Goal: Book appointment/travel/reservation

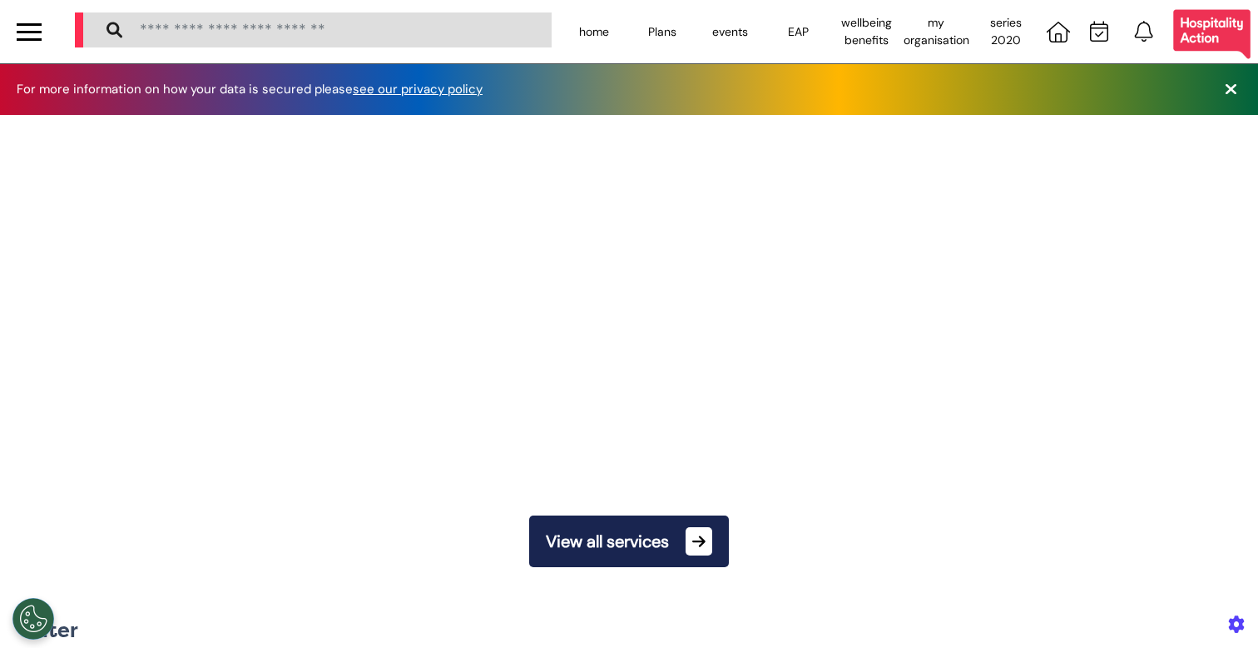
scroll to position [0, 628]
click at [656, 541] on button "View all services" at bounding box center [629, 541] width 200 height 52
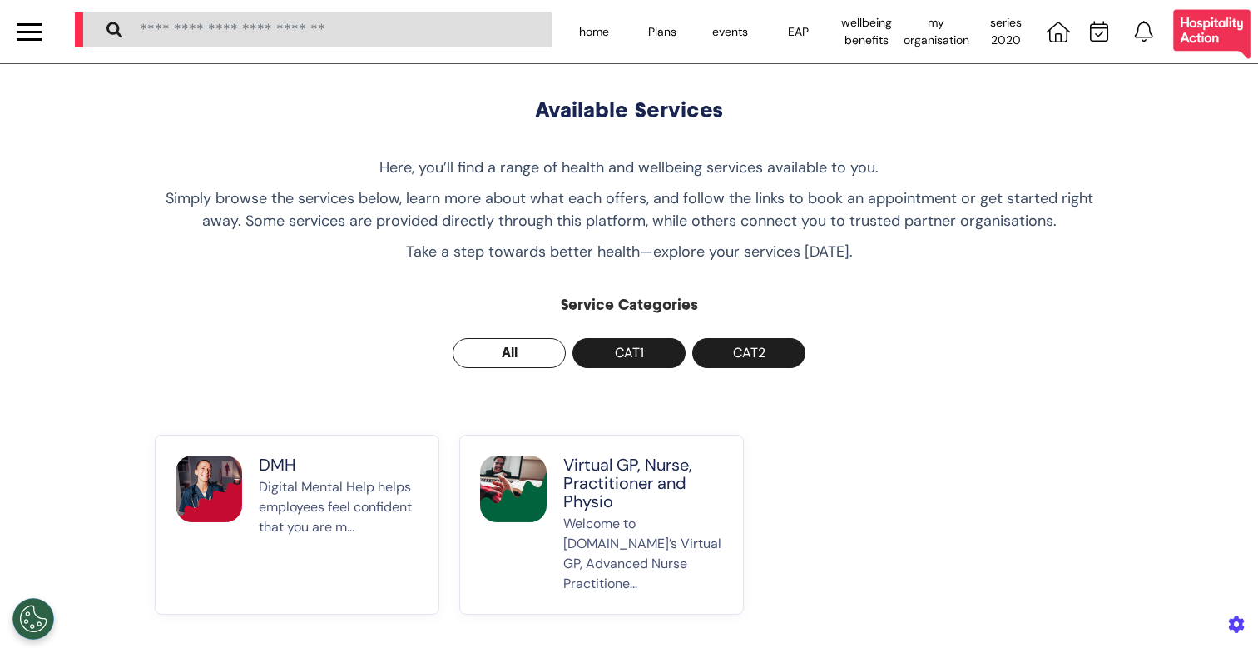
scroll to position [3, 0]
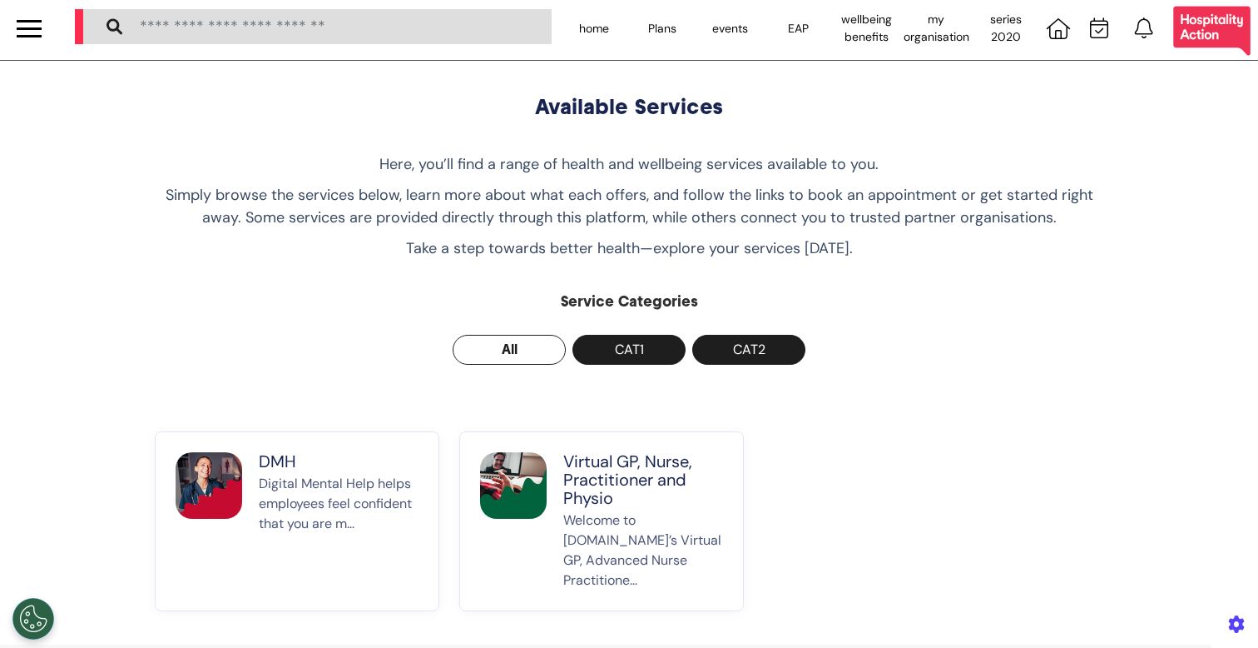
click at [584, 503] on p "Virtual GP, Nurse, Practitioner and Physio" at bounding box center [643, 479] width 160 height 55
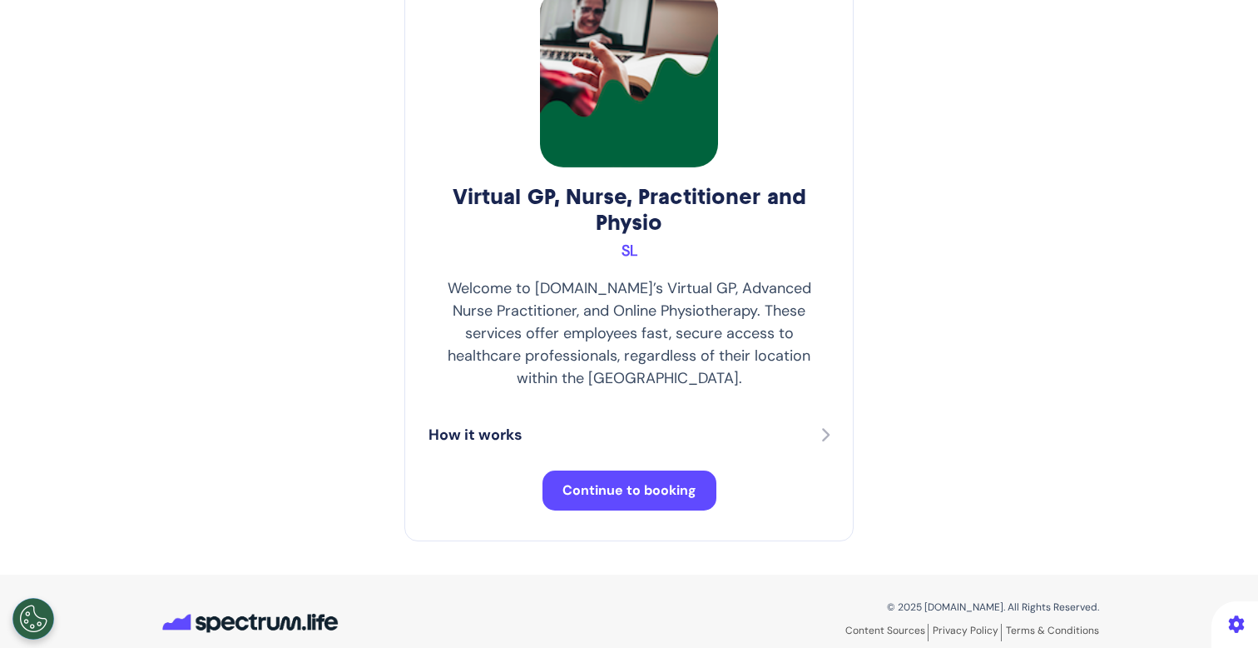
scroll to position [130, 0]
click at [639, 480] on span "Continue to booking" at bounding box center [630, 488] width 134 height 17
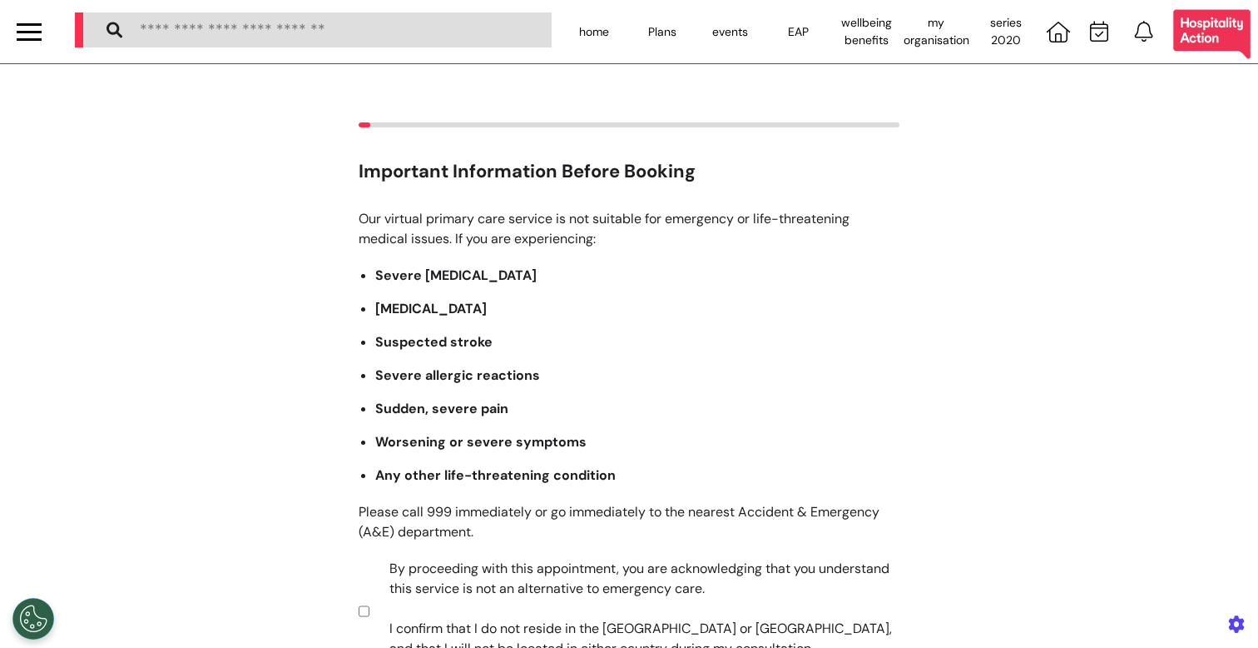
scroll to position [245, 0]
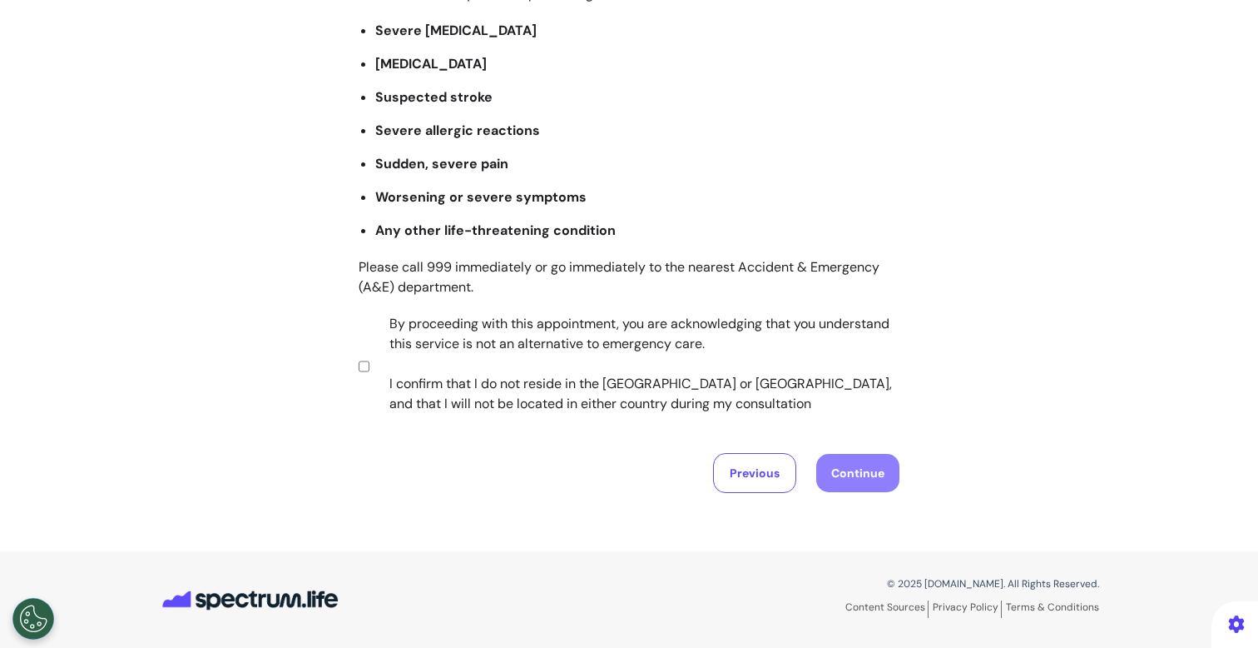
click at [538, 356] on label "By proceeding with this appointment, you are acknowledging that you understand …" at bounding box center [633, 364] width 521 height 100
click at [872, 472] on button "Continue" at bounding box center [857, 473] width 83 height 38
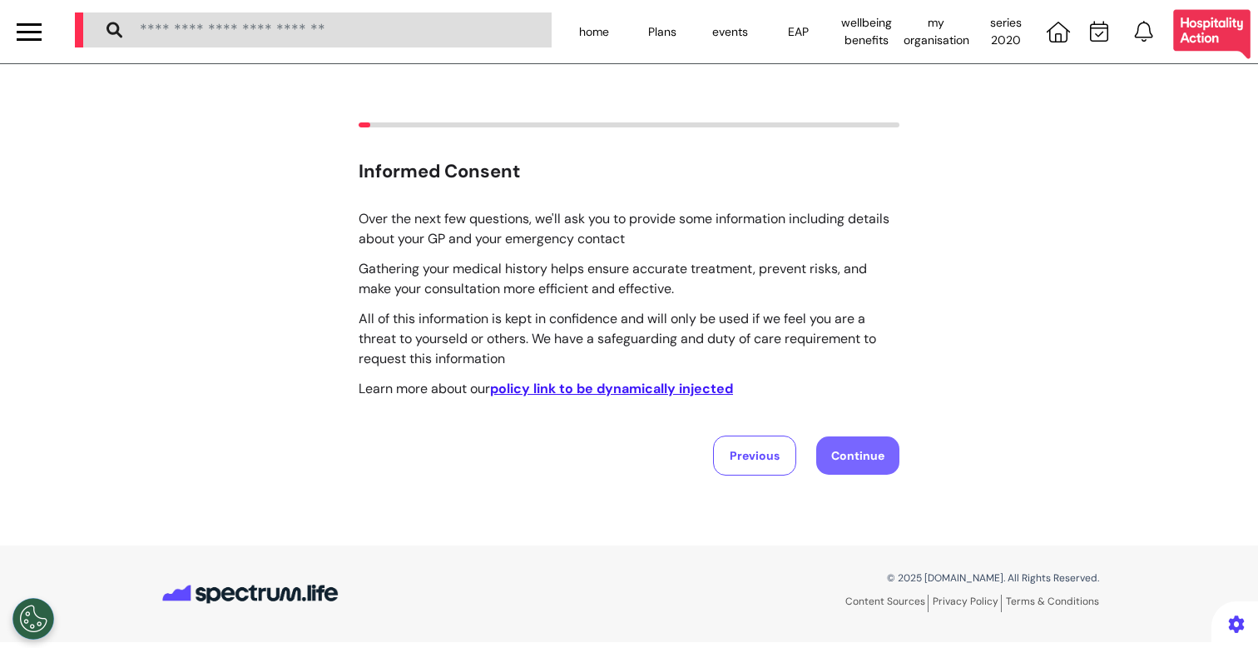
click at [848, 464] on button "Continue" at bounding box center [857, 455] width 83 height 38
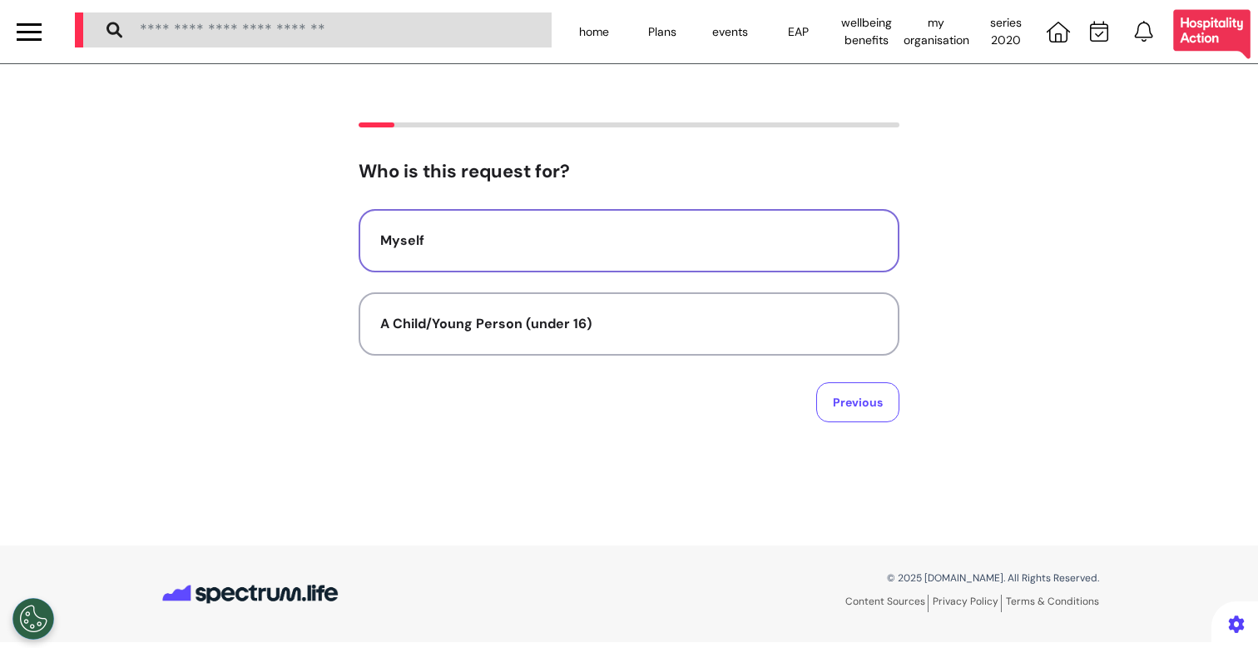
click at [607, 247] on div "Myself" at bounding box center [629, 241] width 498 height 20
select select "******"
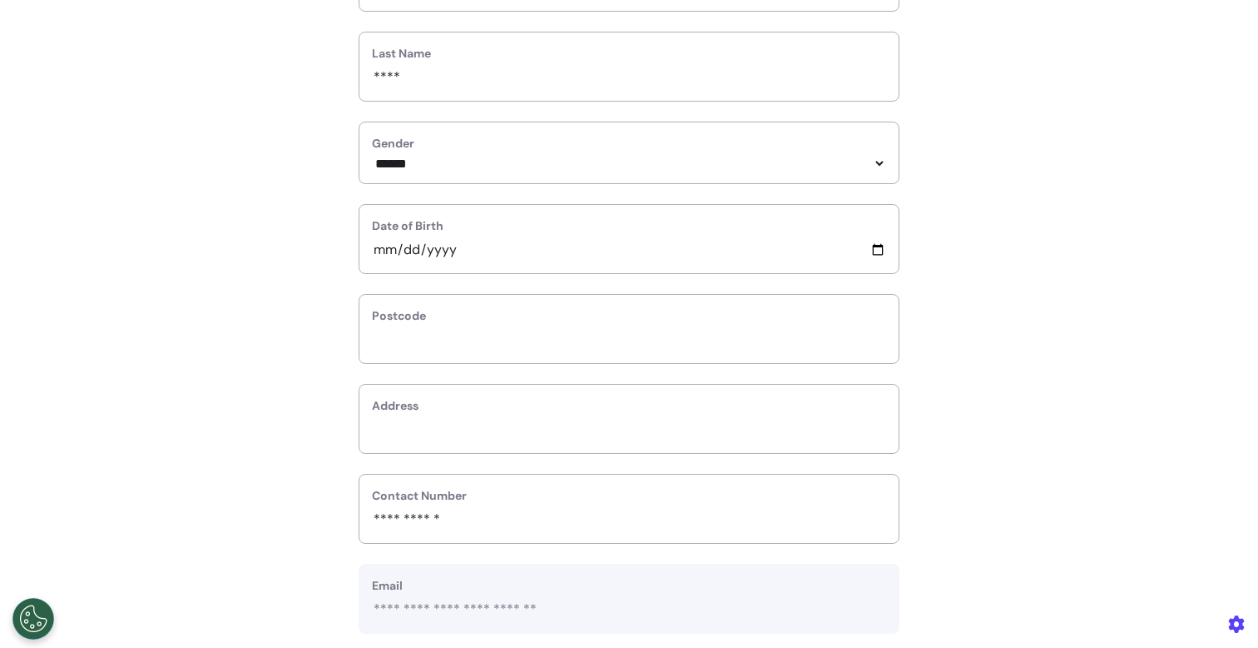
scroll to position [304, 0]
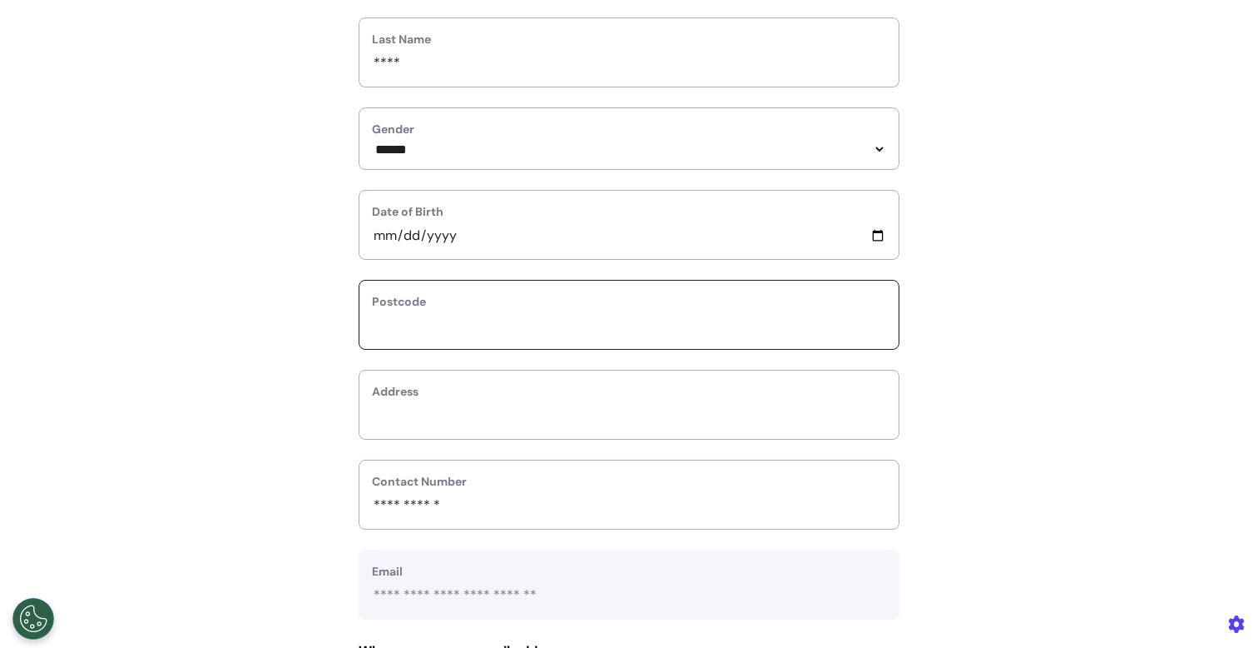
click at [517, 334] on input "text" at bounding box center [629, 326] width 514 height 22
type input "*"
select select
type input "**"
select select
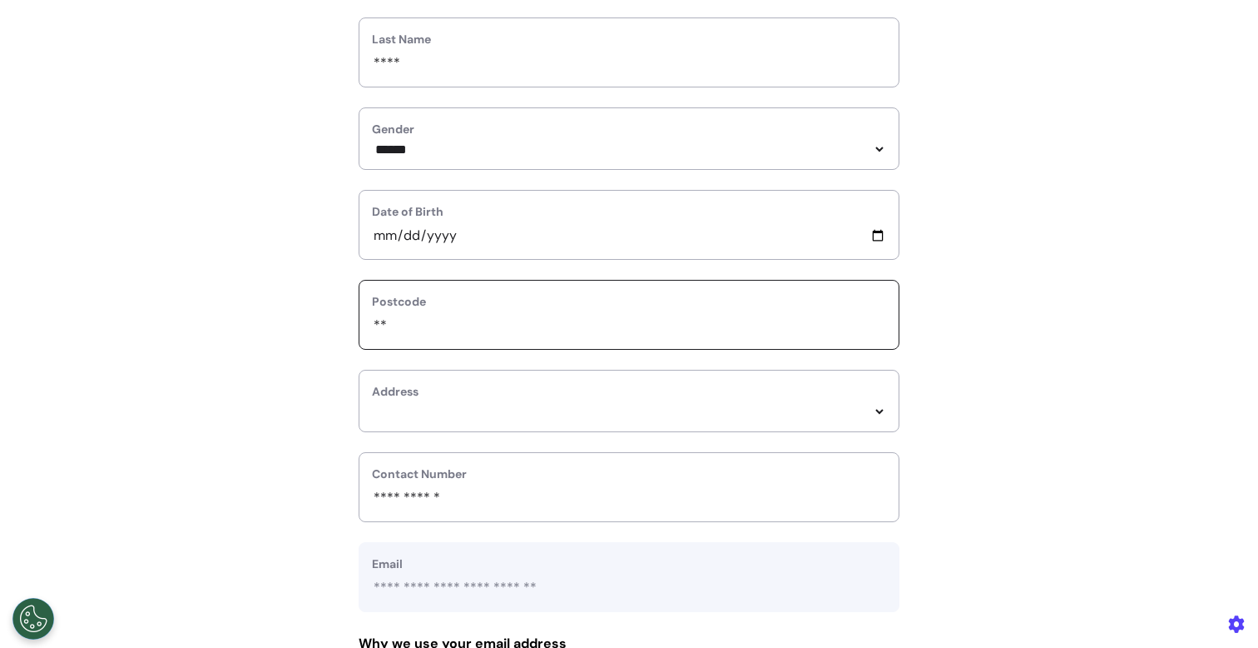
type input "***"
select select
type input "****"
select select
type input "*****"
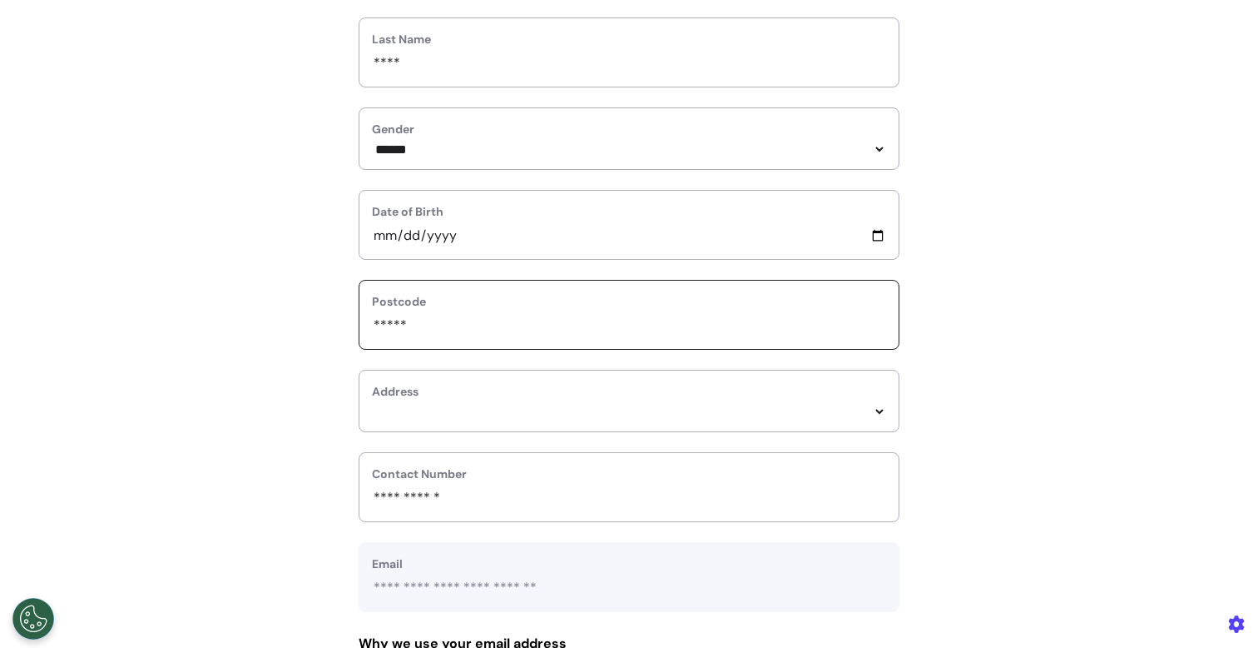
select select
type input "*****"
click at [408, 409] on select "*****" at bounding box center [629, 411] width 514 height 14
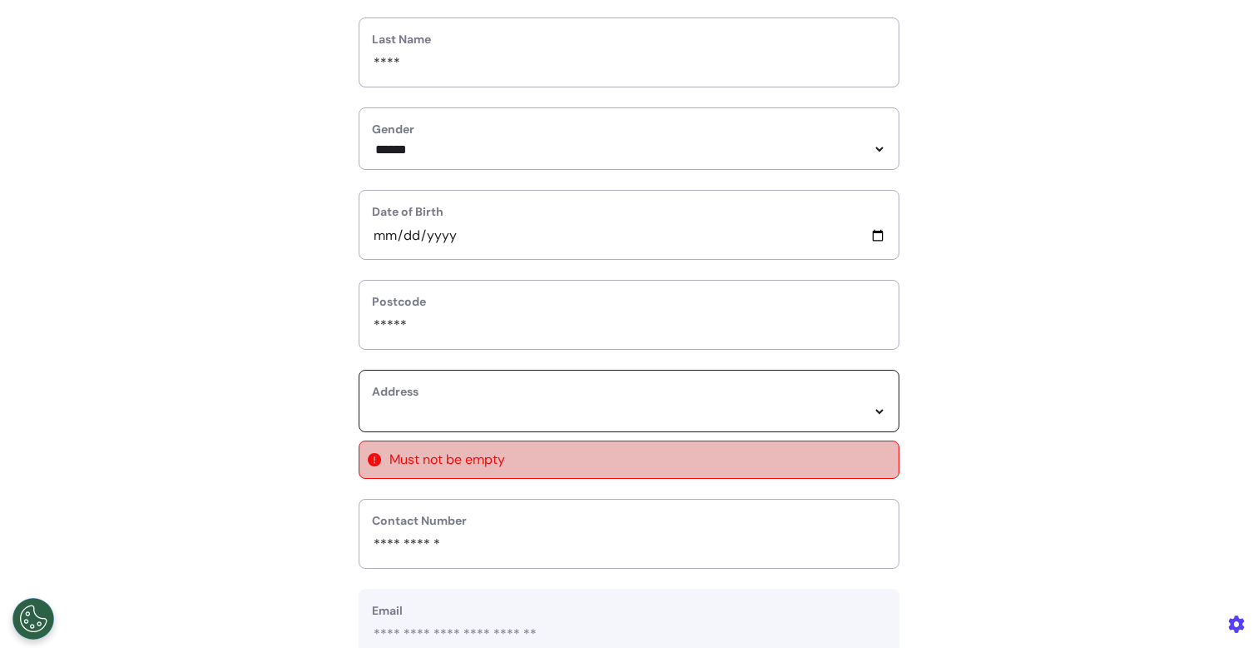
select select
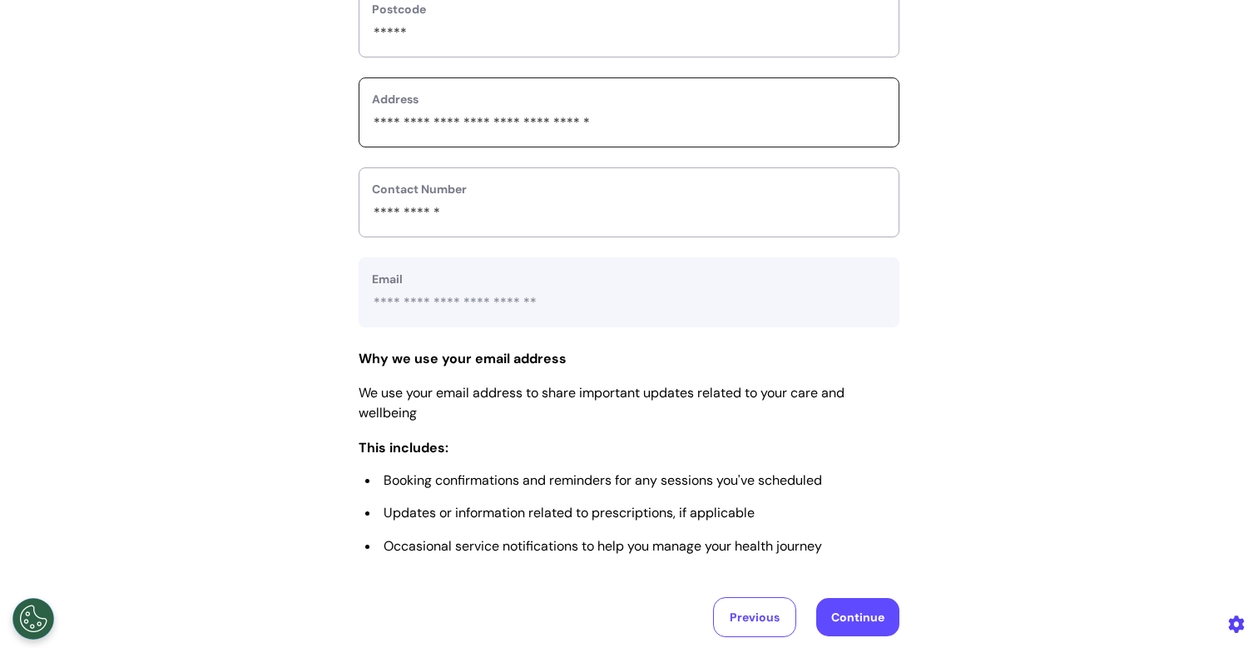
scroll to position [662, 0]
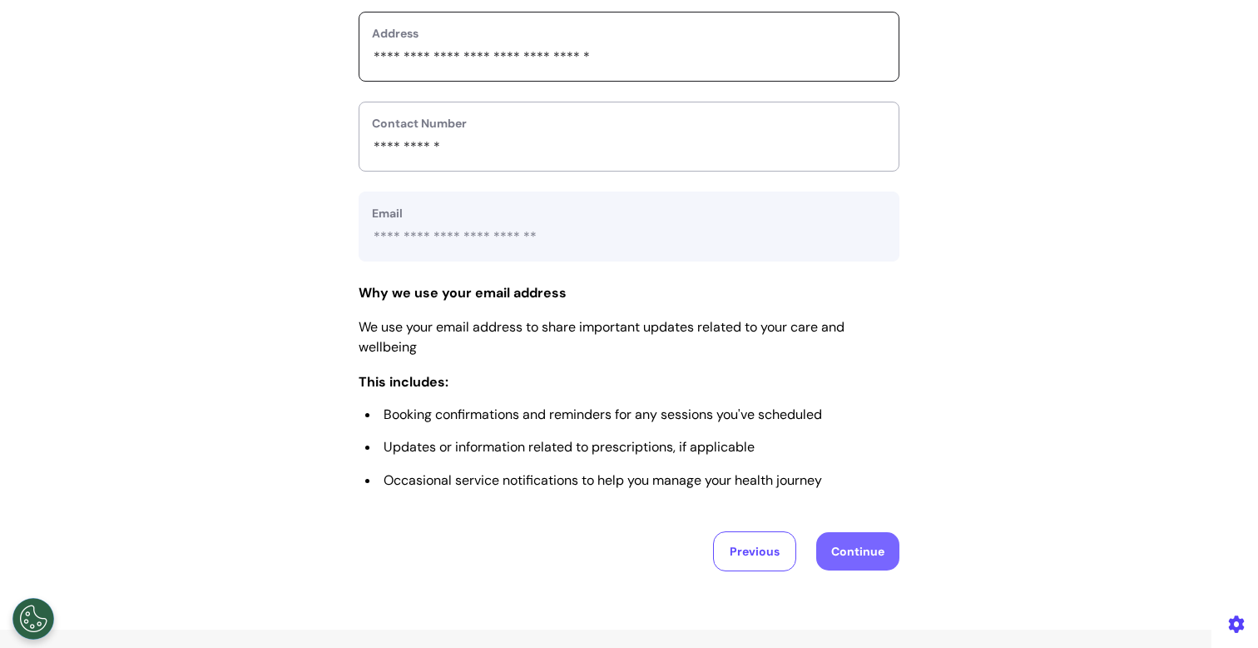
click at [848, 553] on button "Continue" at bounding box center [857, 551] width 83 height 38
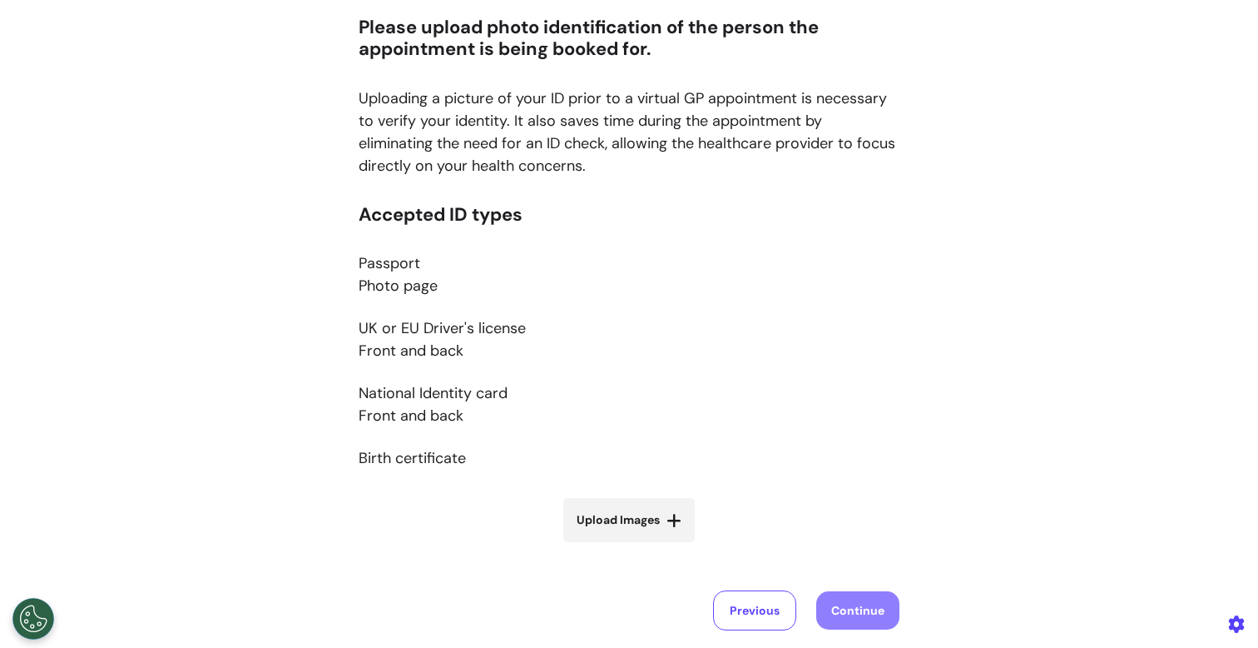
scroll to position [147, 0]
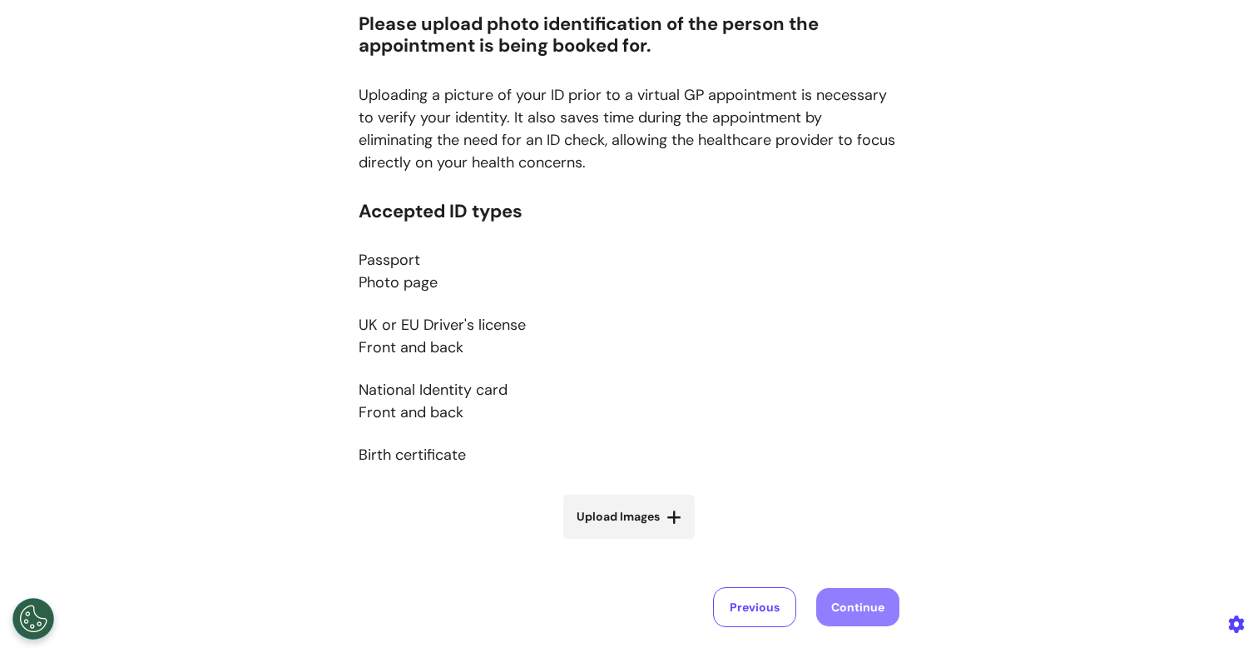
click at [639, 525] on label "Upload Images" at bounding box center [629, 516] width 132 height 44
click at [639, 543] on input "Upload Images" at bounding box center [629, 551] width 198 height 17
type input "**********"
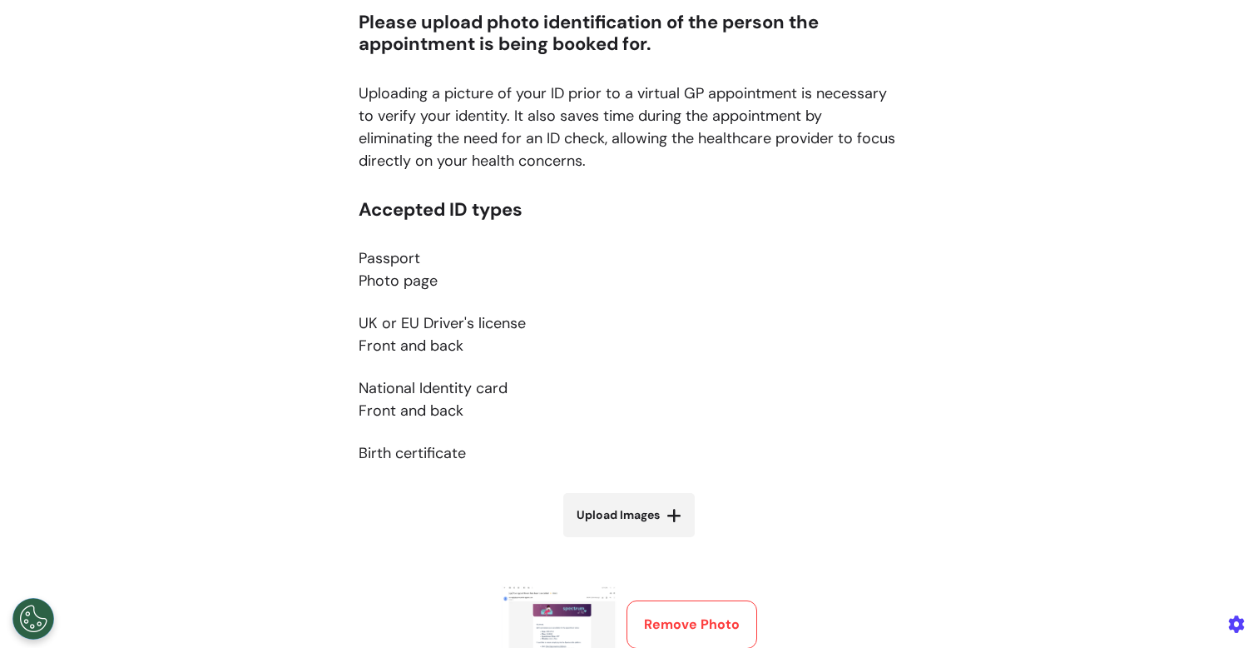
scroll to position [307, 0]
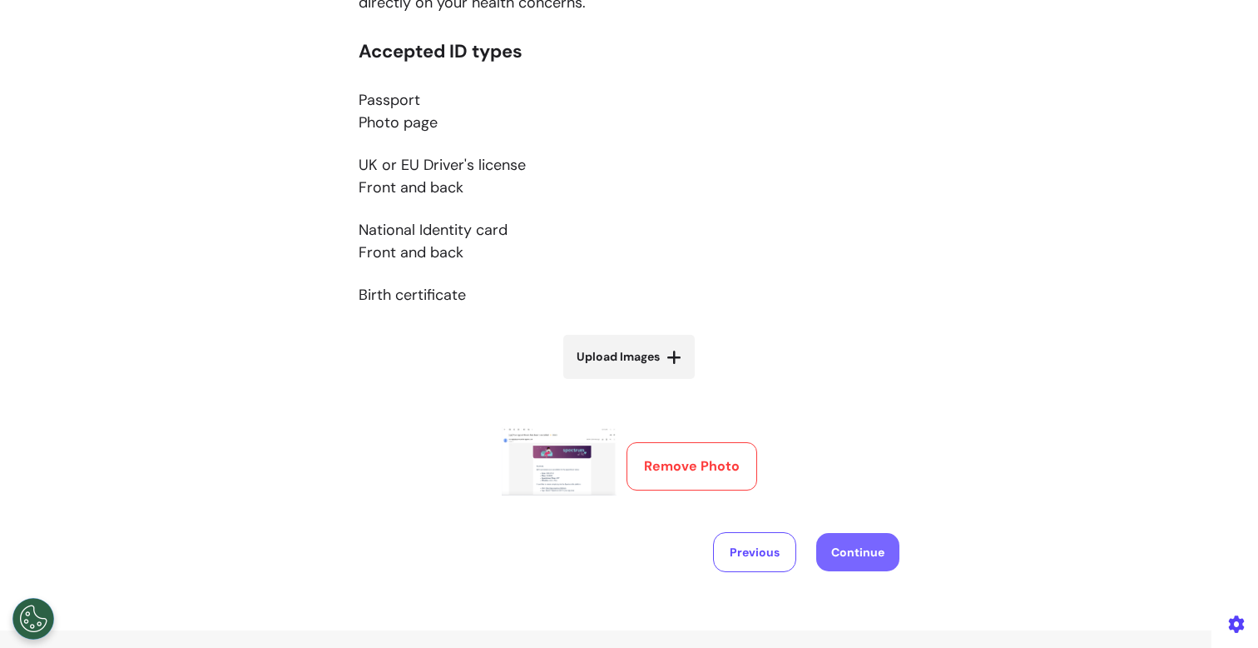
click at [859, 558] on button "Continue" at bounding box center [857, 552] width 83 height 38
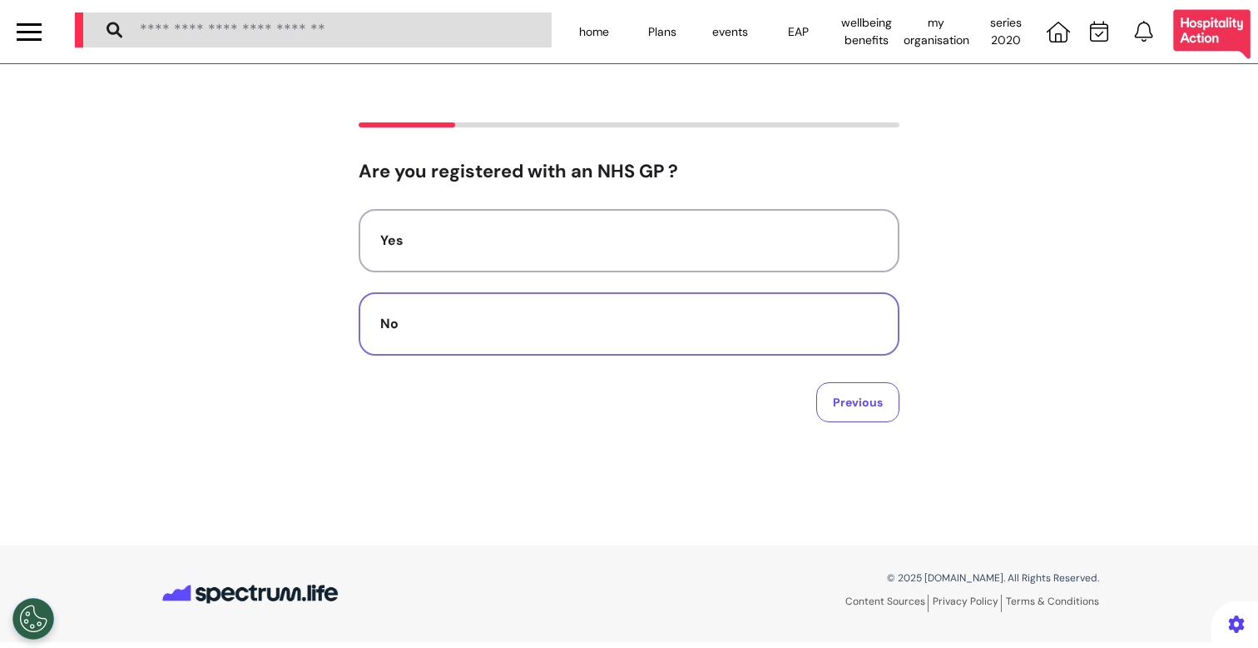
click at [579, 351] on button "No" at bounding box center [629, 323] width 541 height 63
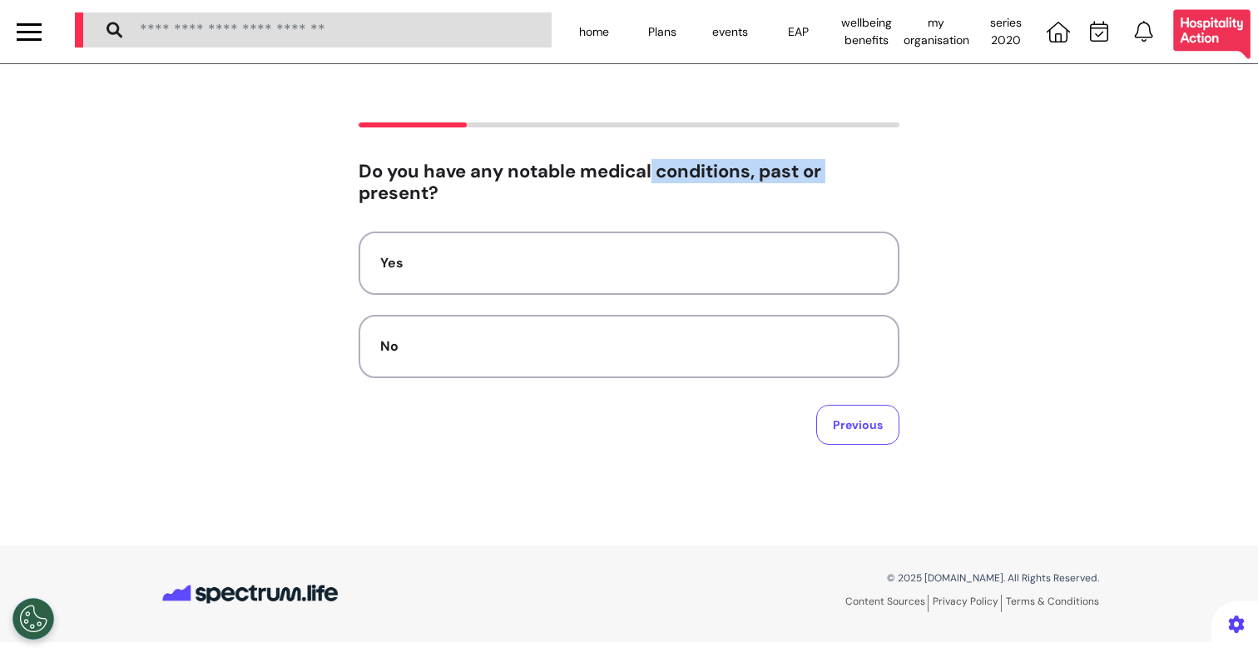
drag, startPoint x: 748, startPoint y: 171, endPoint x: 865, endPoint y: 171, distance: 116.5
click at [865, 171] on h2 "Do you have any notable medical conditions, past or present?" at bounding box center [629, 183] width 541 height 44
click at [864, 183] on h2 "Do you have any notable medical conditions, past or present?" at bounding box center [629, 183] width 541 height 44
click at [498, 364] on button "No" at bounding box center [629, 346] width 541 height 63
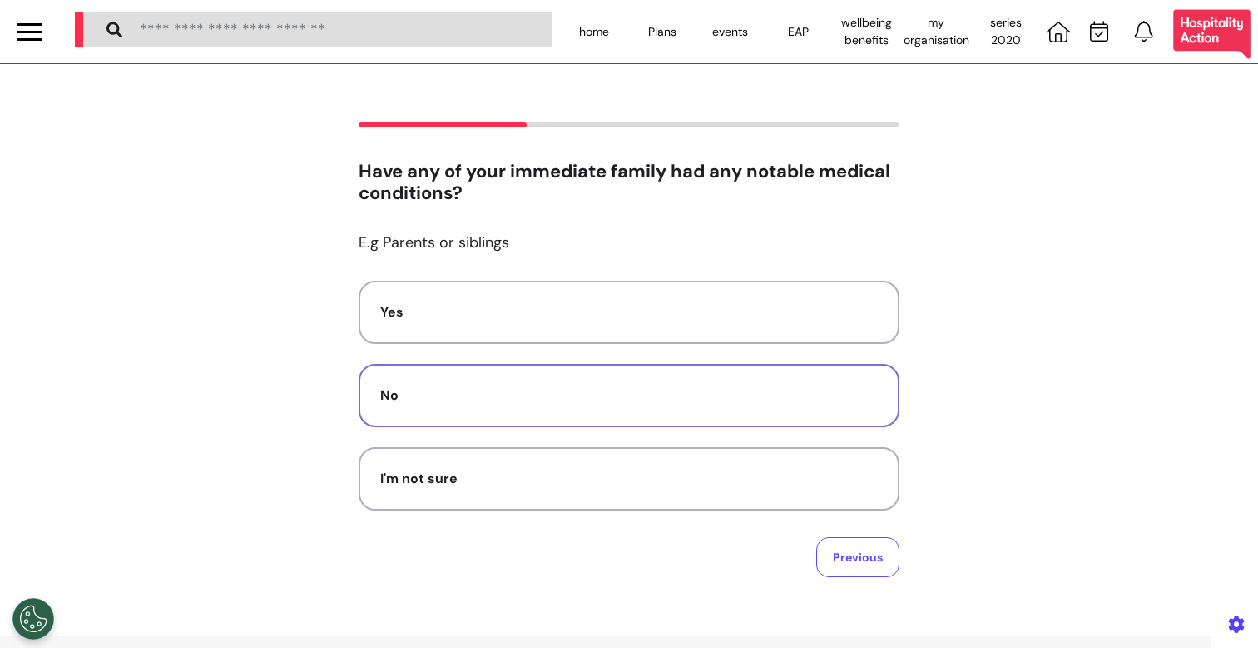
click at [494, 377] on button "No" at bounding box center [629, 395] width 541 height 63
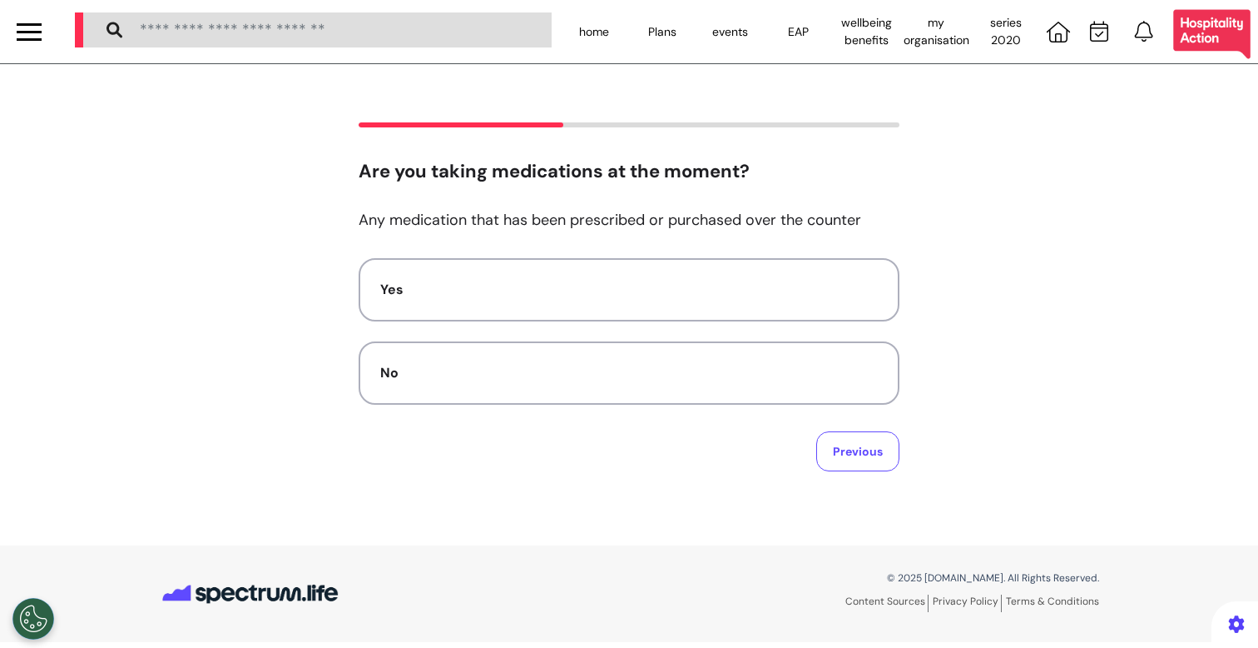
click at [494, 377] on div "No" at bounding box center [629, 373] width 498 height 20
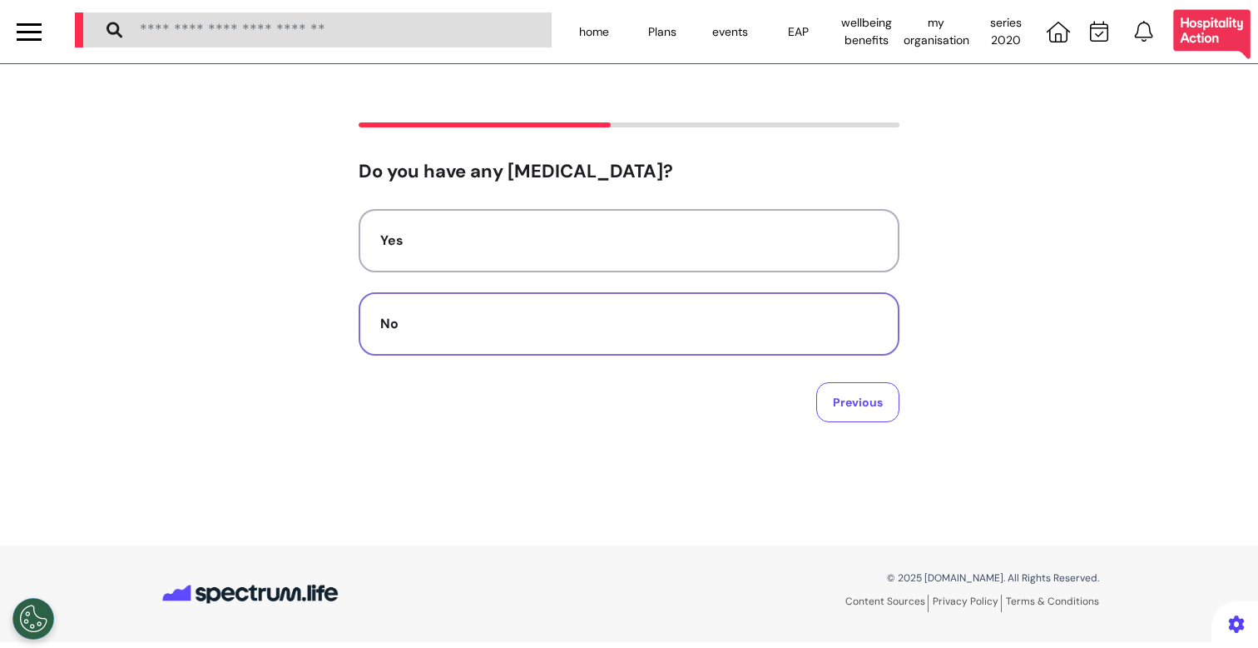
click at [488, 351] on button "No" at bounding box center [629, 323] width 541 height 63
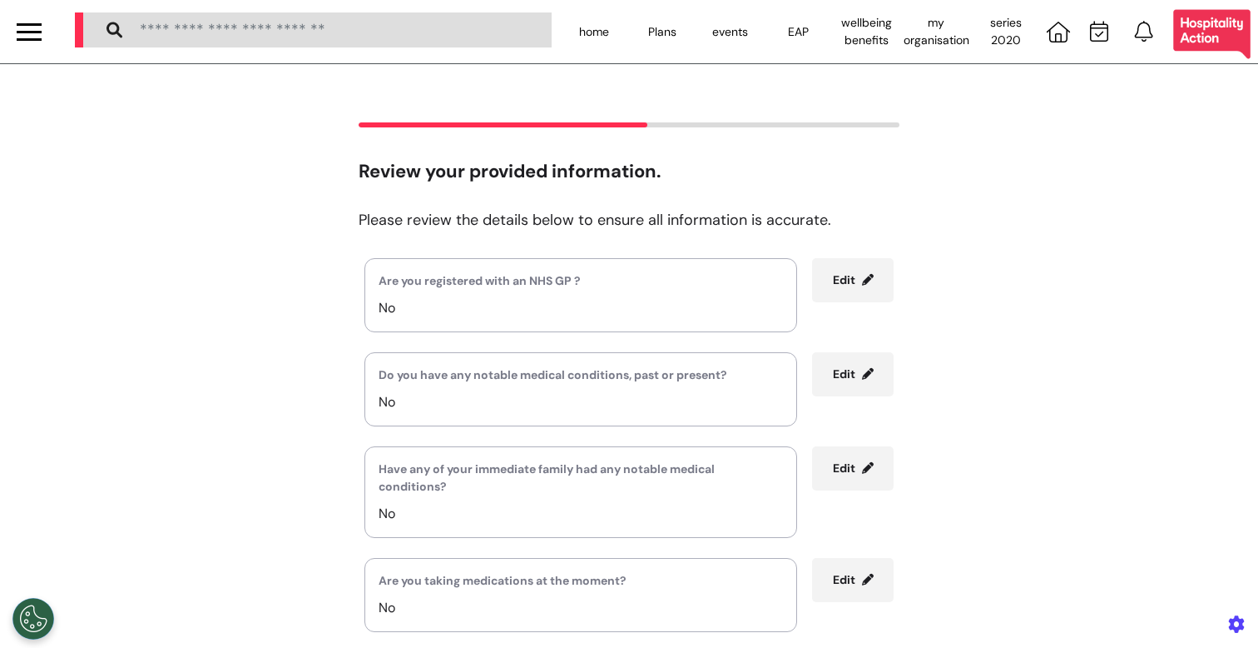
scroll to position [300, 0]
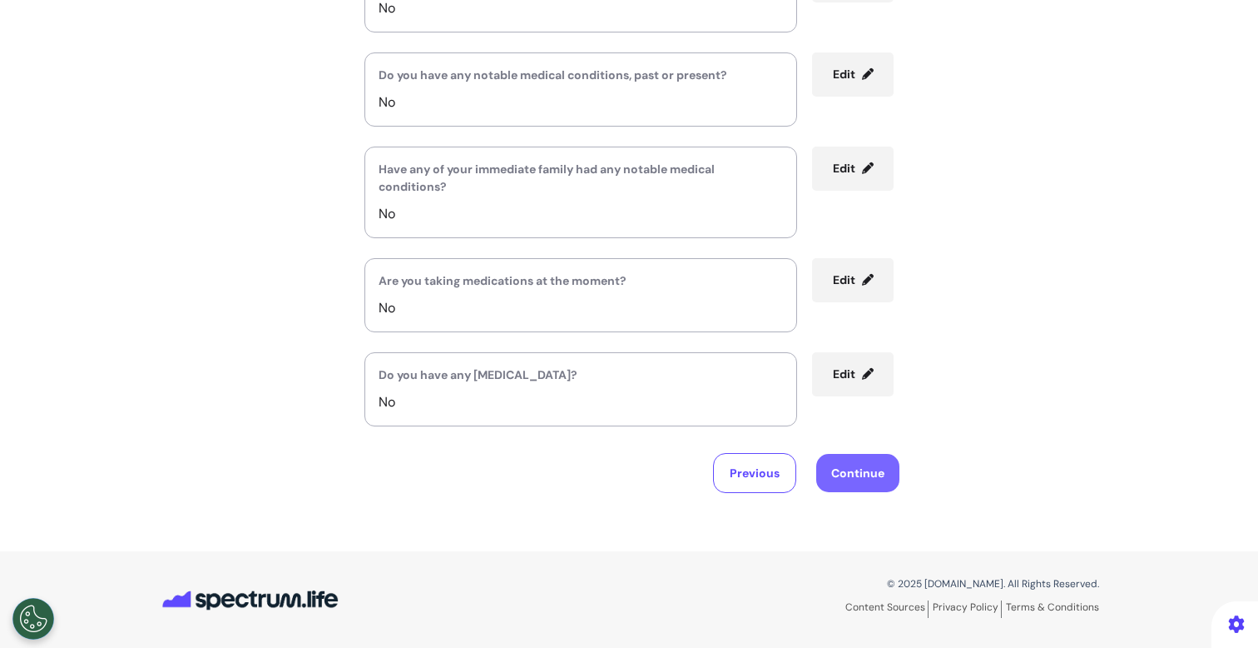
click at [853, 468] on button "Continue" at bounding box center [857, 473] width 83 height 38
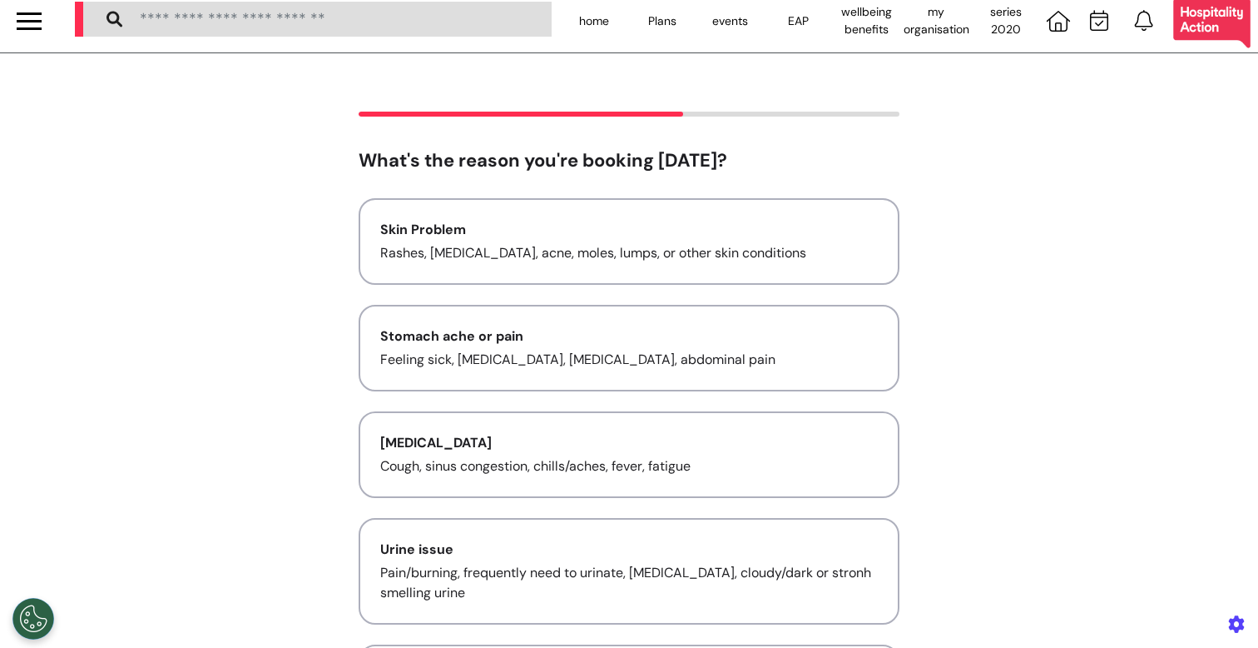
scroll to position [0, 0]
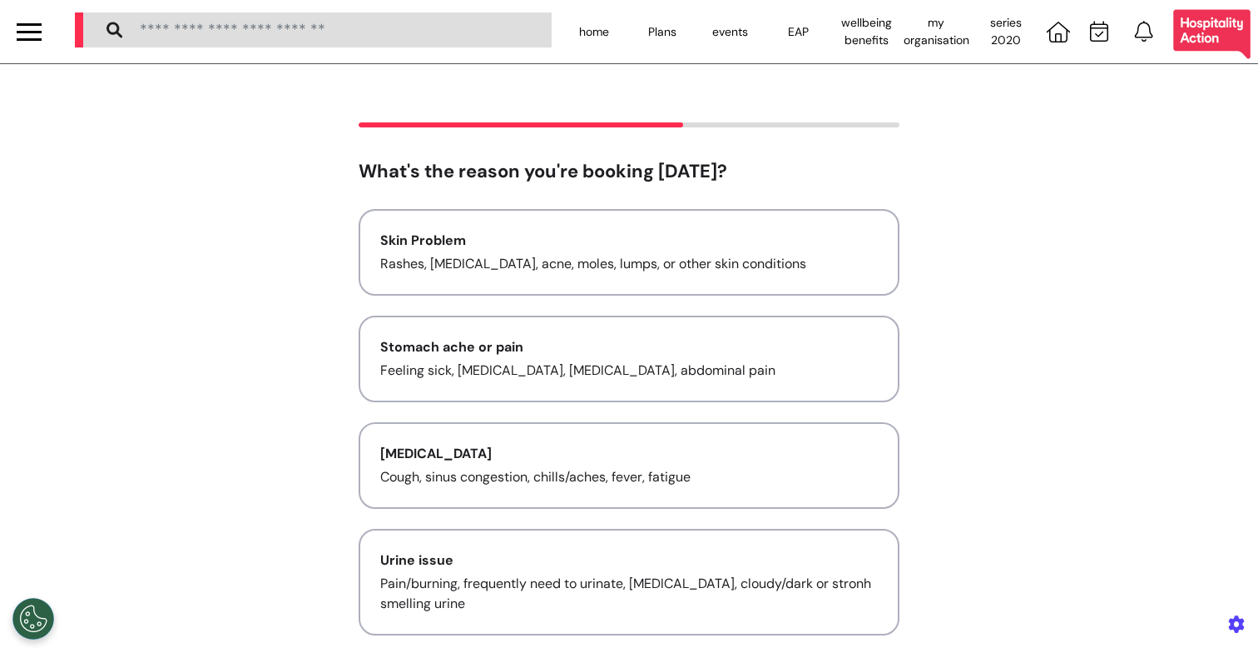
click at [19, 38] on div at bounding box center [29, 39] width 25 height 2
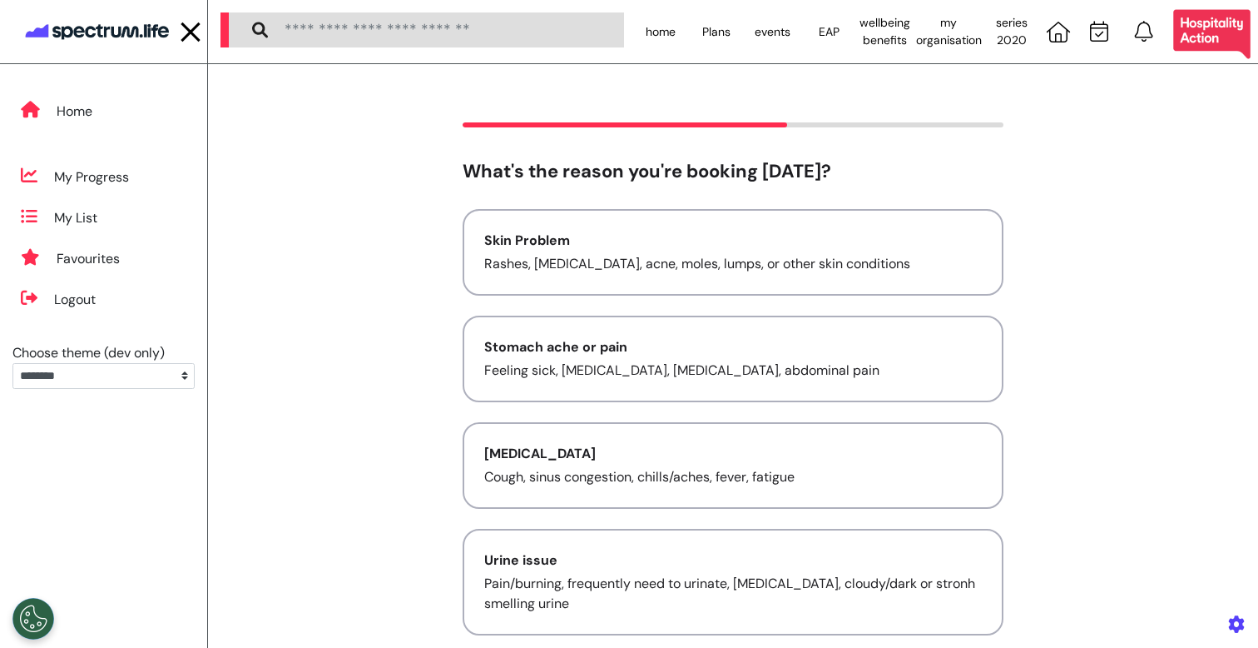
click at [101, 37] on img at bounding box center [97, 32] width 150 height 32
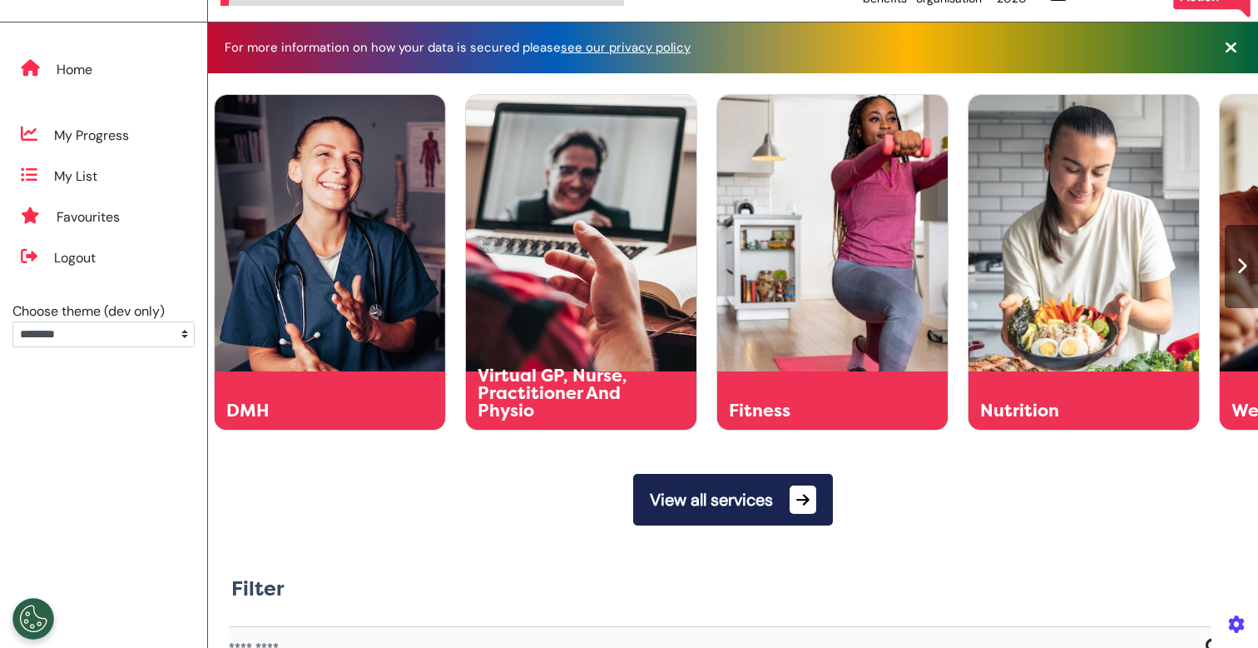
scroll to position [44, 0]
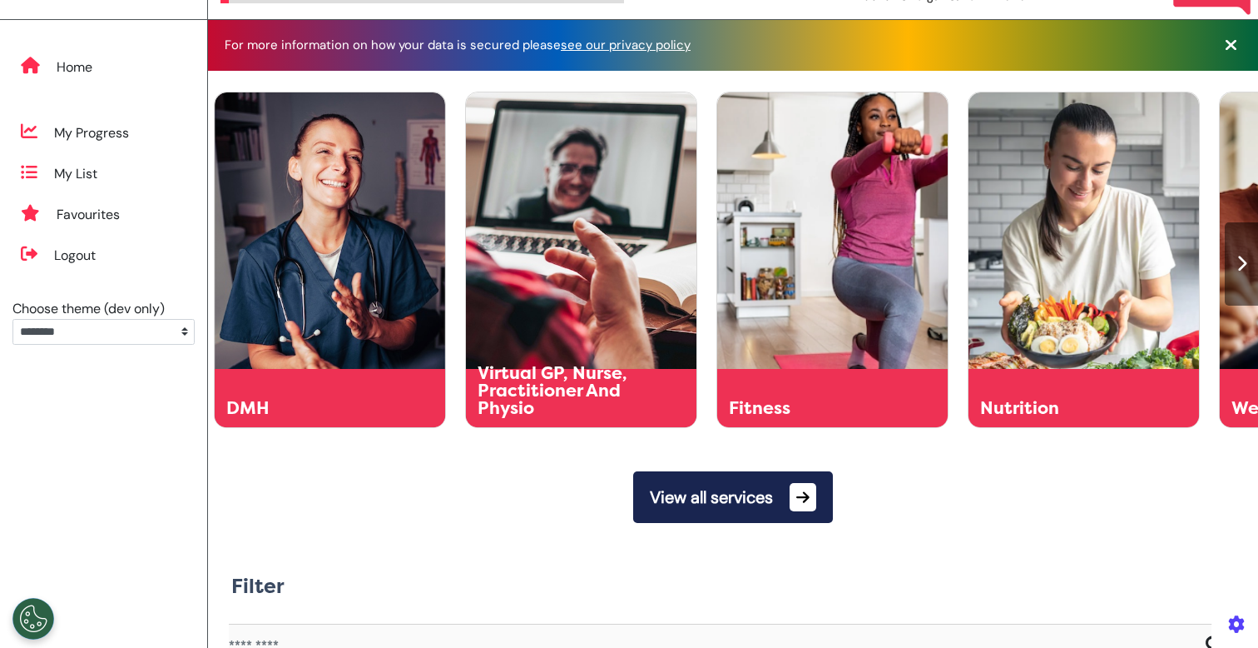
click at [752, 504] on button "View all services" at bounding box center [733, 497] width 200 height 52
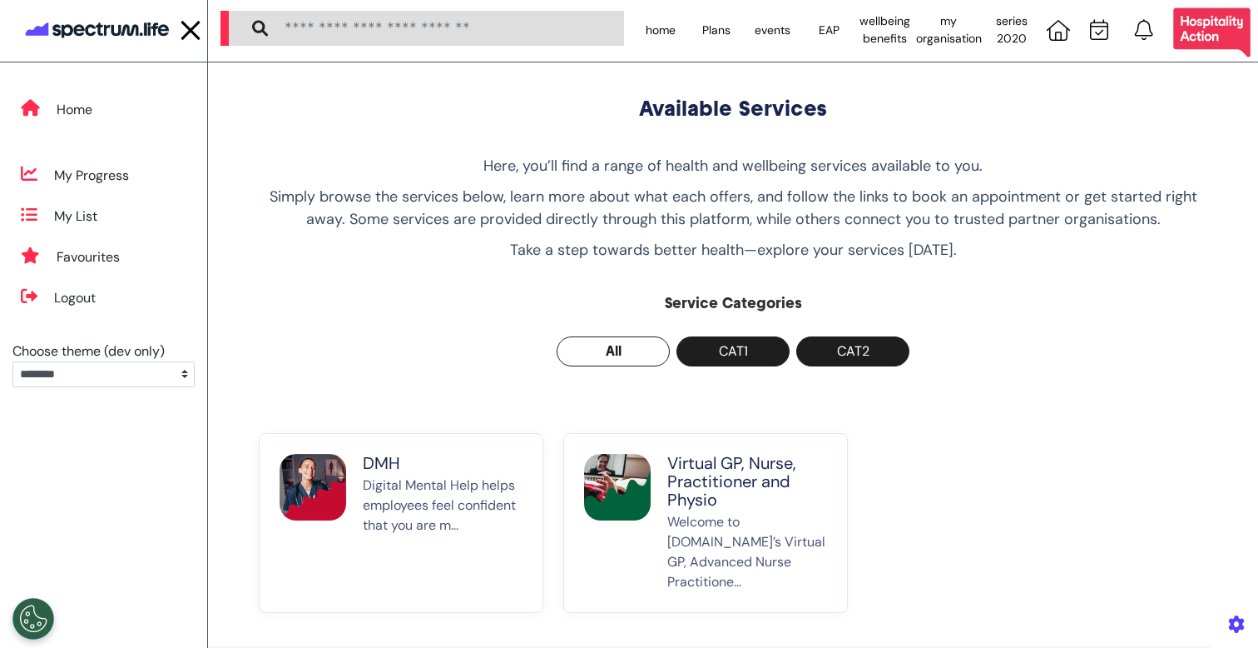
scroll to position [3, 0]
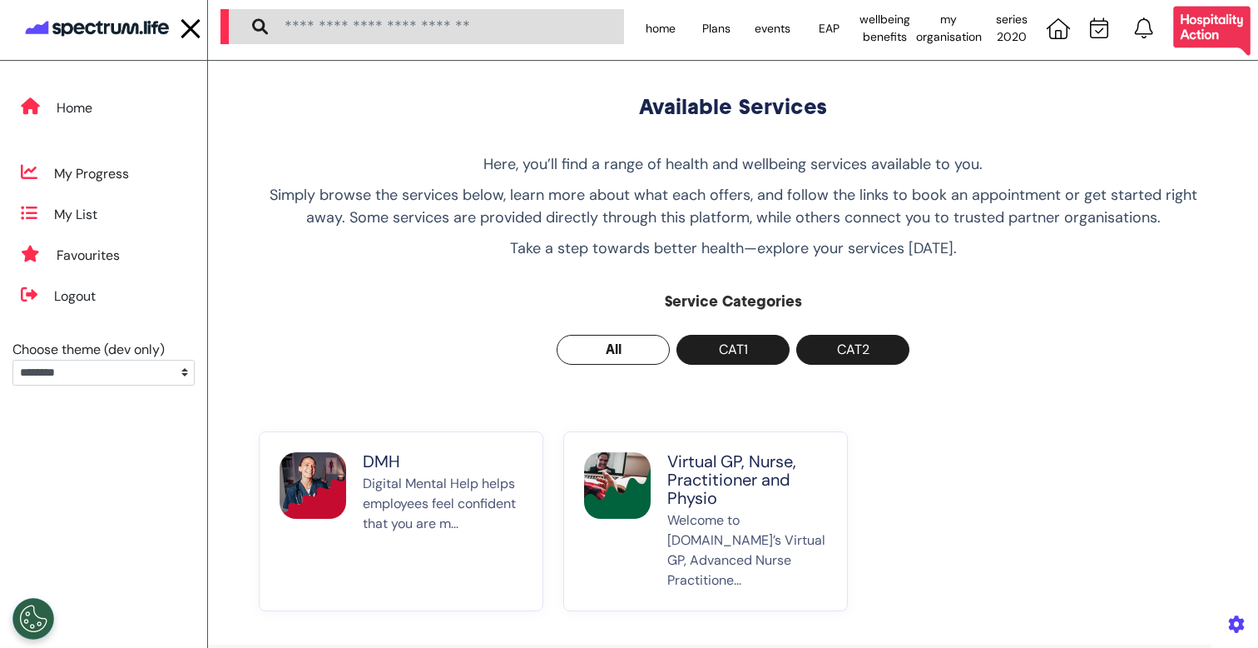
click at [699, 490] on p "Virtual GP, Nurse, Practitioner and Physio" at bounding box center [747, 479] width 160 height 55
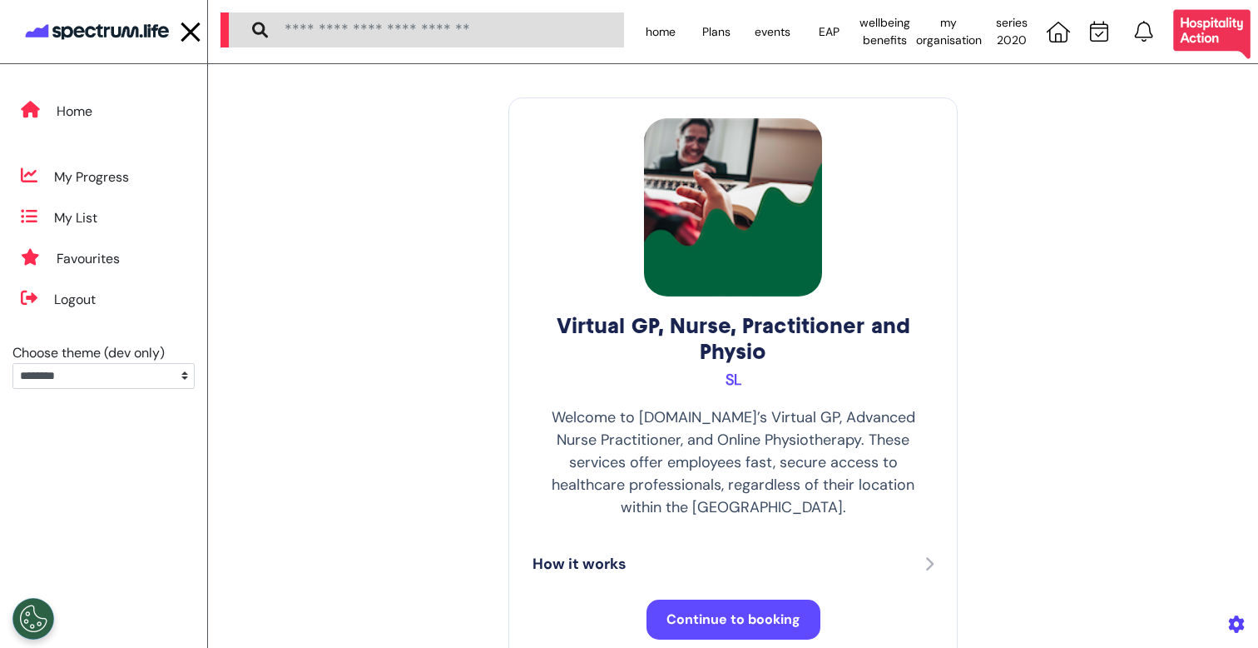
click at [191, 39] on div at bounding box center [190, 31] width 25 height 27
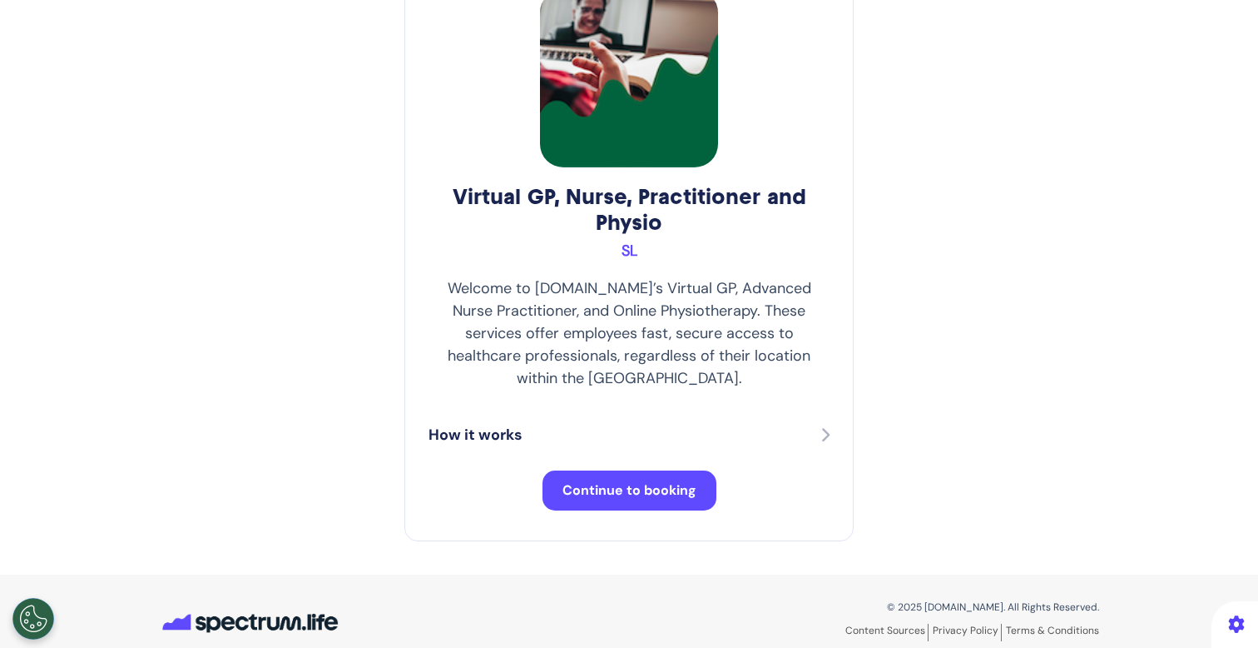
scroll to position [130, 0]
click at [665, 480] on span "Continue to booking" at bounding box center [630, 488] width 134 height 17
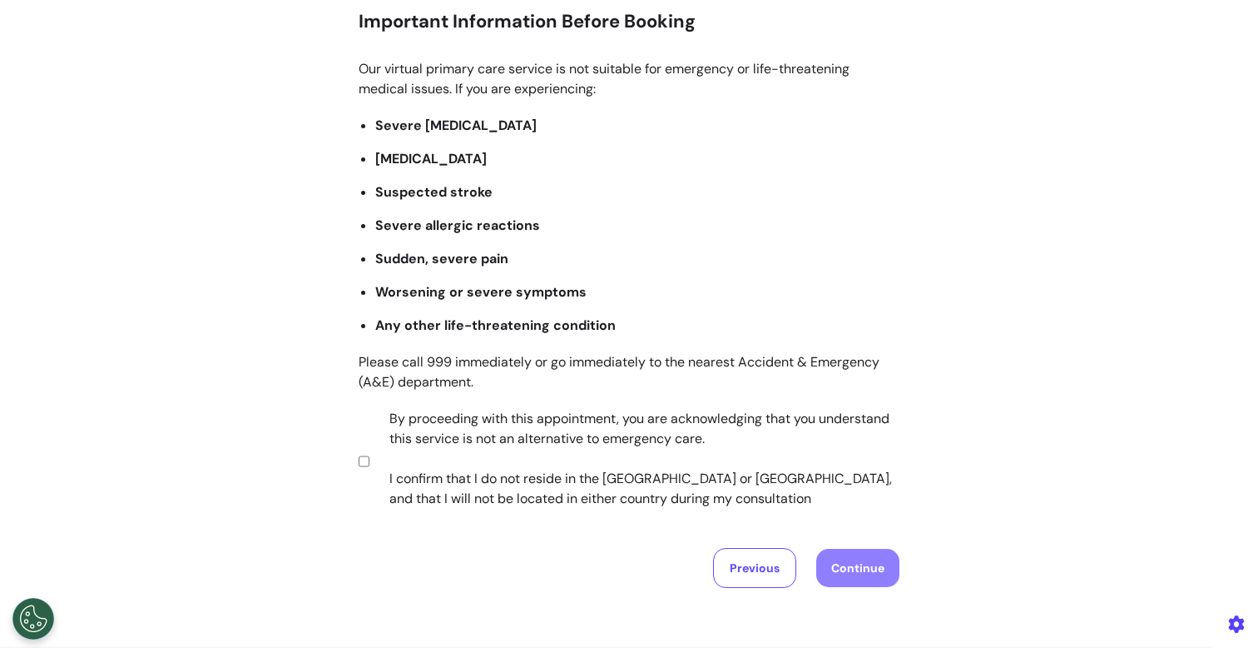
scroll to position [245, 0]
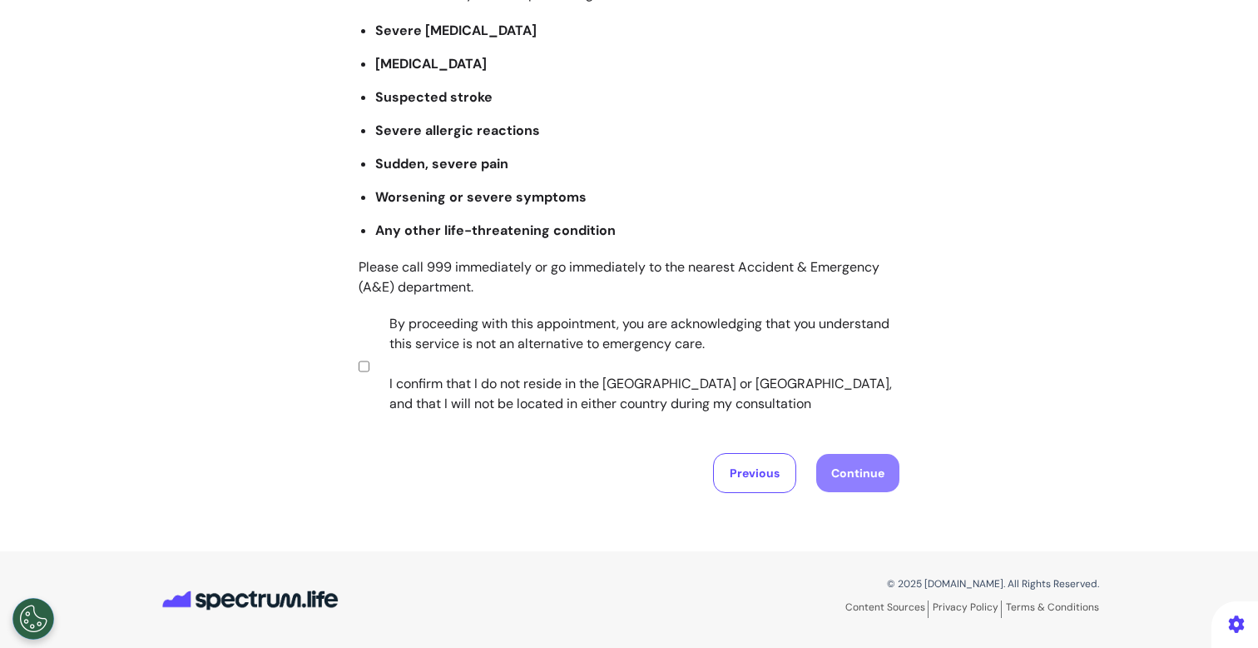
click at [478, 349] on label "By proceeding with this appointment, you are acknowledging that you understand …" at bounding box center [633, 364] width 521 height 100
click at [855, 466] on button "Continue" at bounding box center [857, 473] width 83 height 38
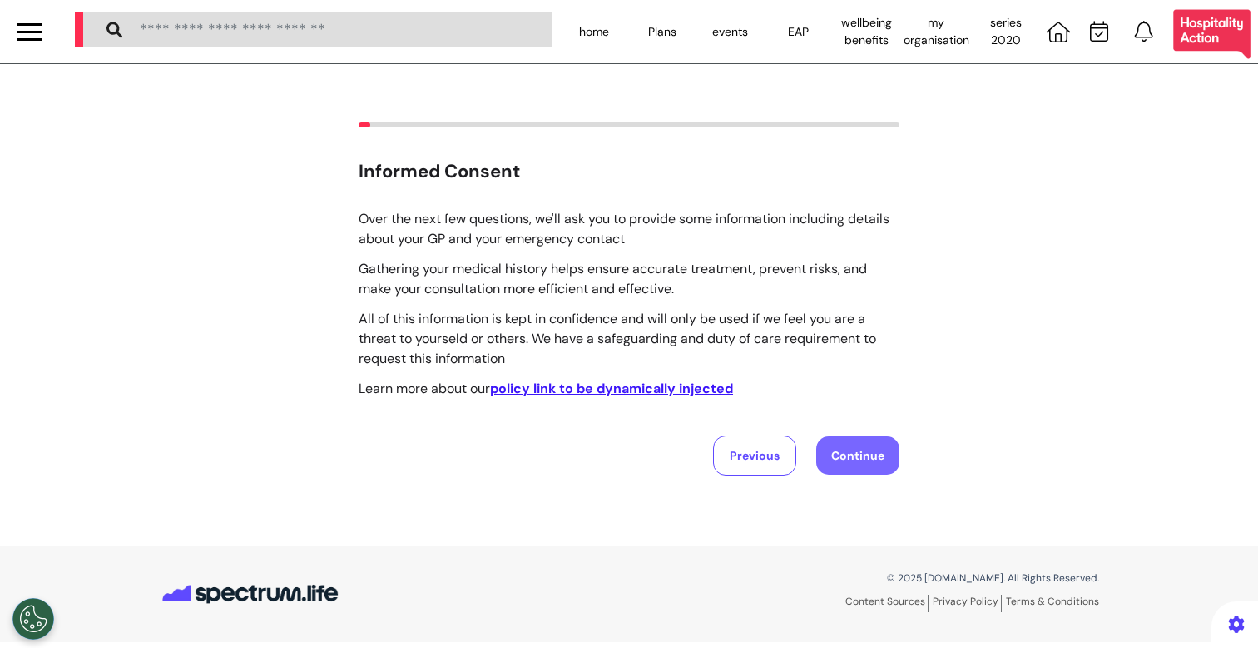
click at [886, 468] on button "Continue" at bounding box center [857, 455] width 83 height 38
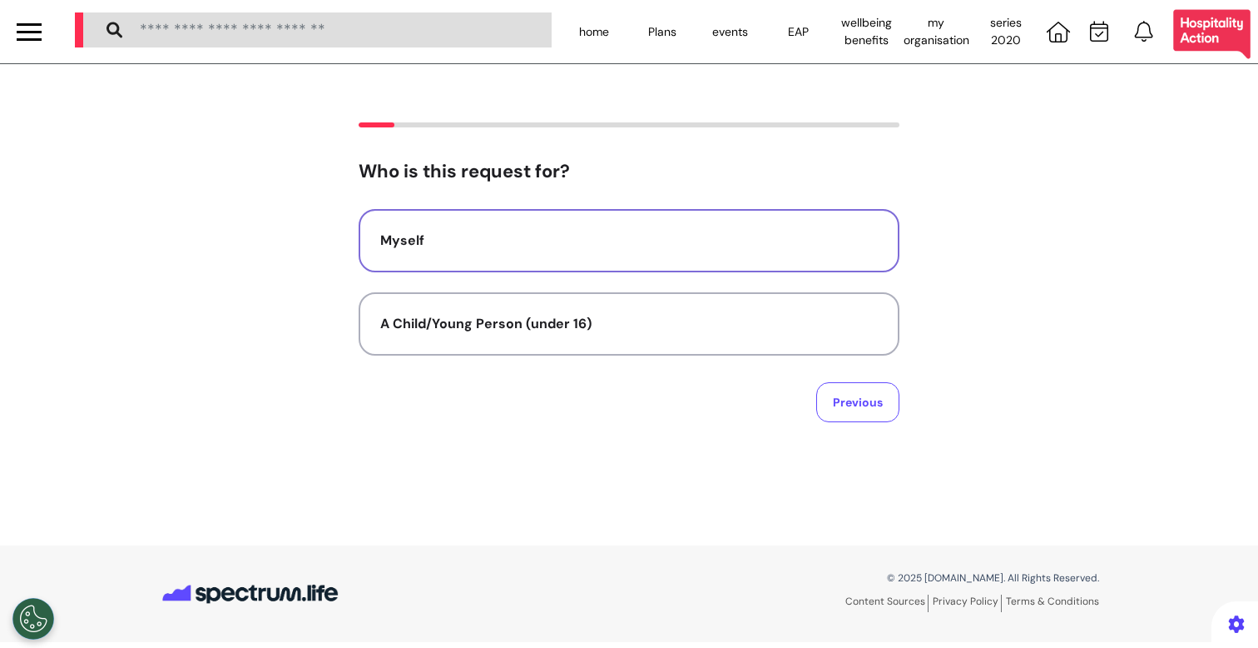
click at [578, 237] on div "Myself" at bounding box center [629, 241] width 498 height 20
select select "******"
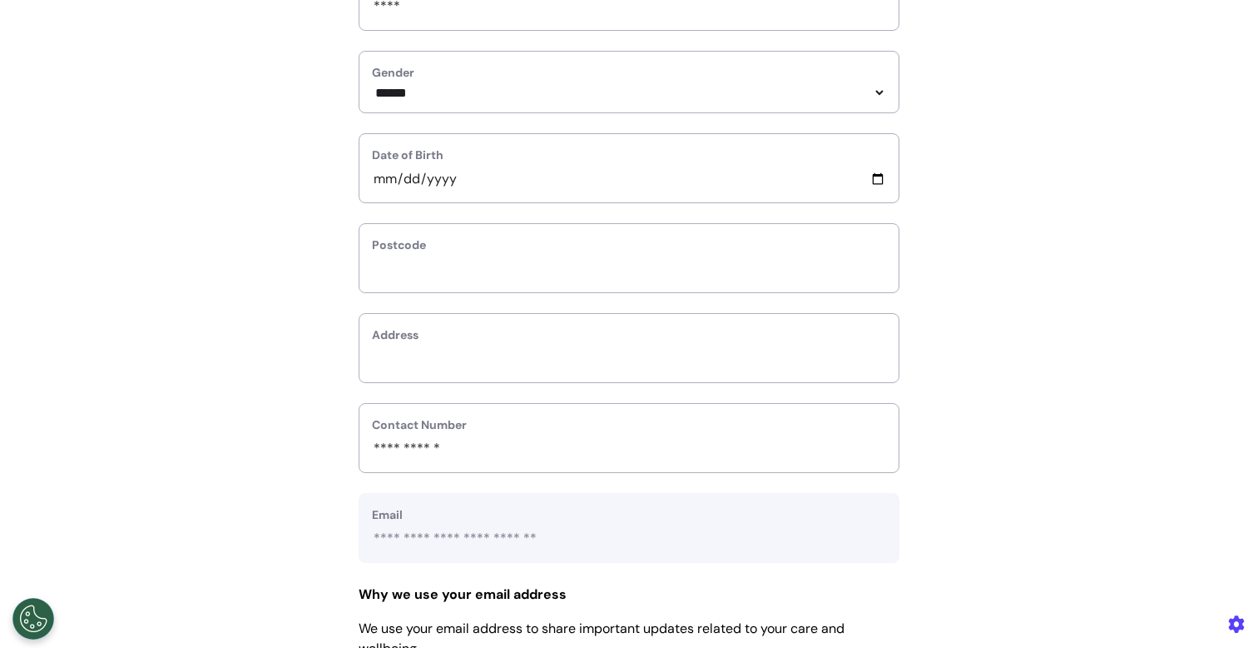
scroll to position [364, 0]
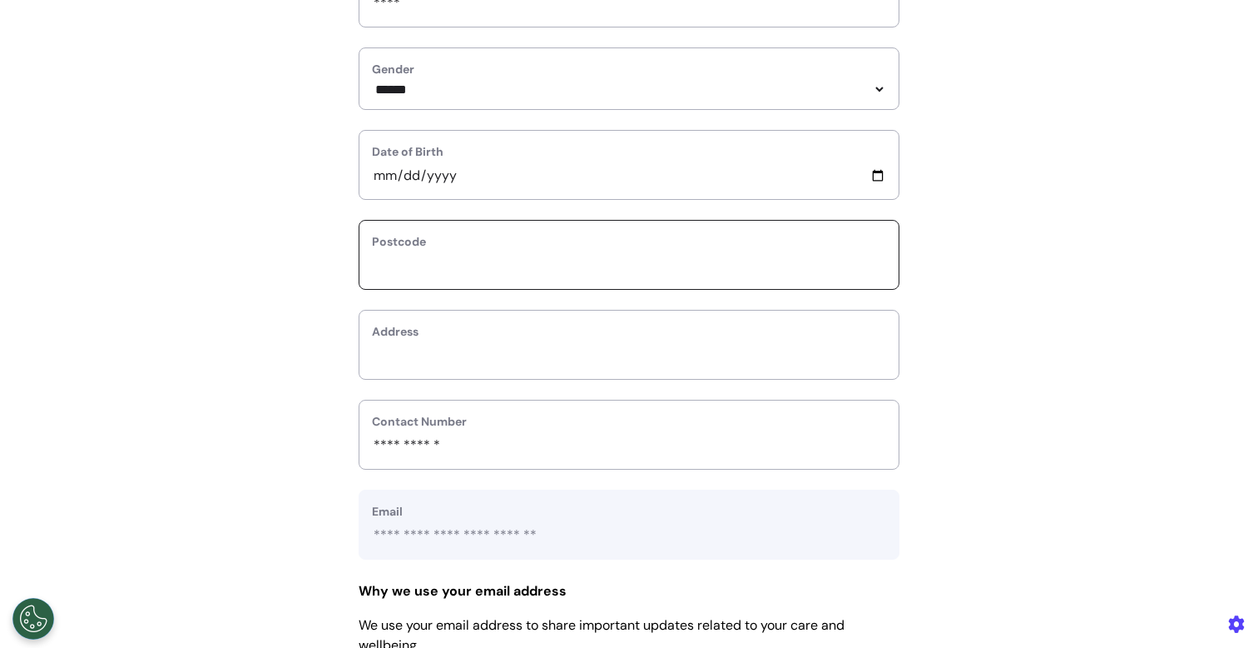
click at [649, 275] on input "text" at bounding box center [629, 266] width 514 height 22
select select
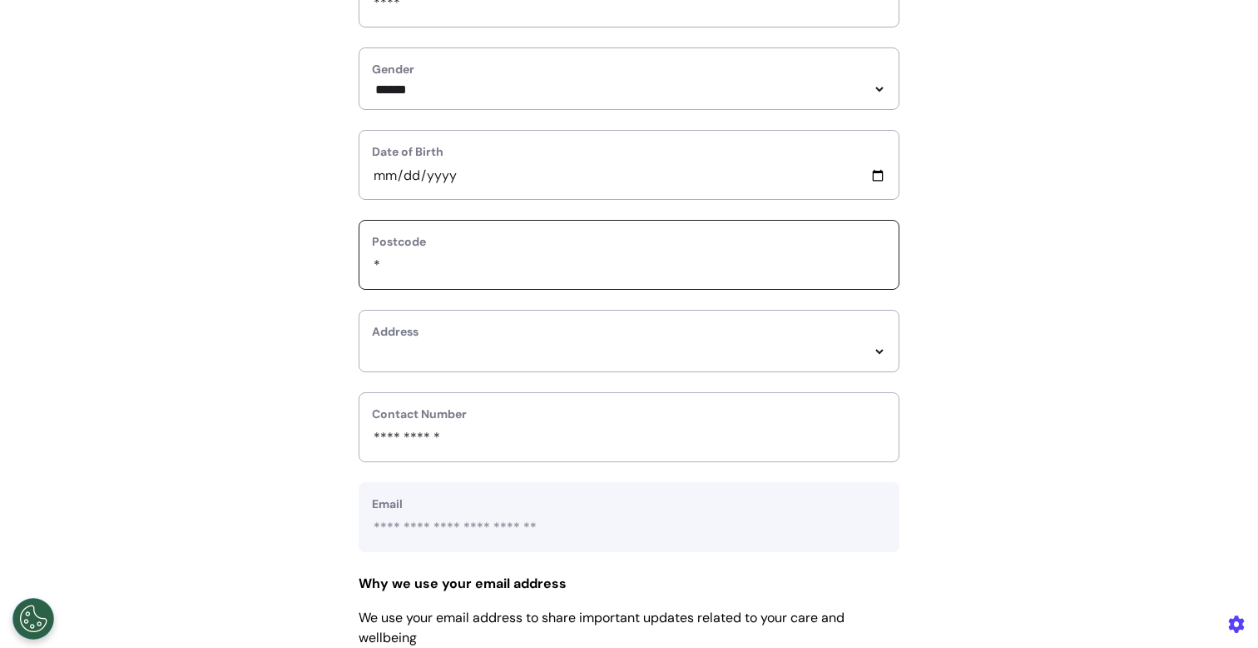
type input "**"
select select
type input "***"
select select
type input "****"
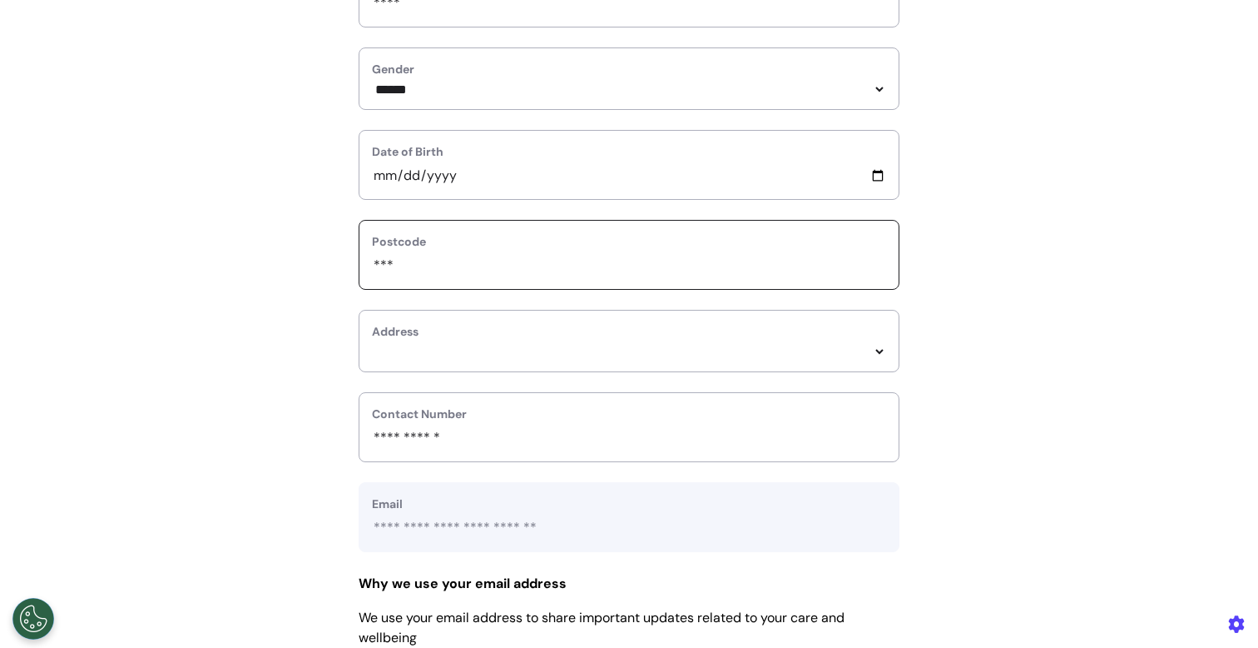
select select
type input "*****"
select select
type input "*****"
click at [658, 372] on div "**********" at bounding box center [629, 341] width 541 height 62
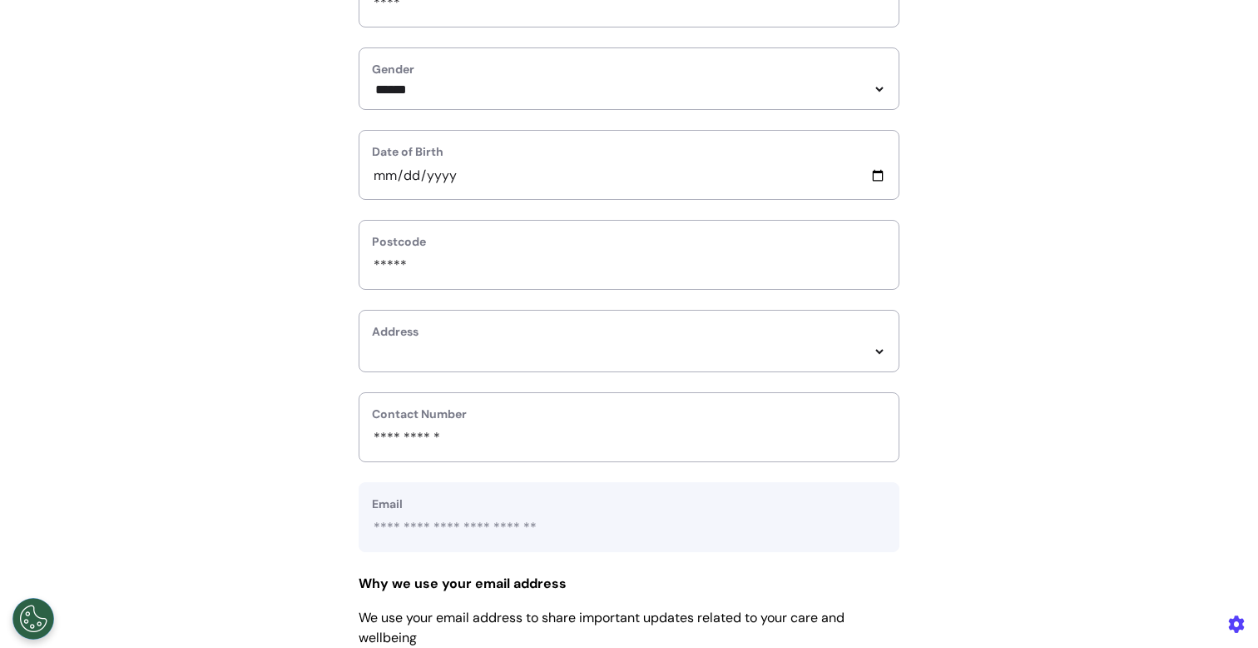
click at [675, 368] on div "**********" at bounding box center [629, 341] width 541 height 62
click at [693, 340] on label "Address" at bounding box center [629, 331] width 514 height 17
select select
click at [667, 359] on select "**********" at bounding box center [629, 352] width 514 height 14
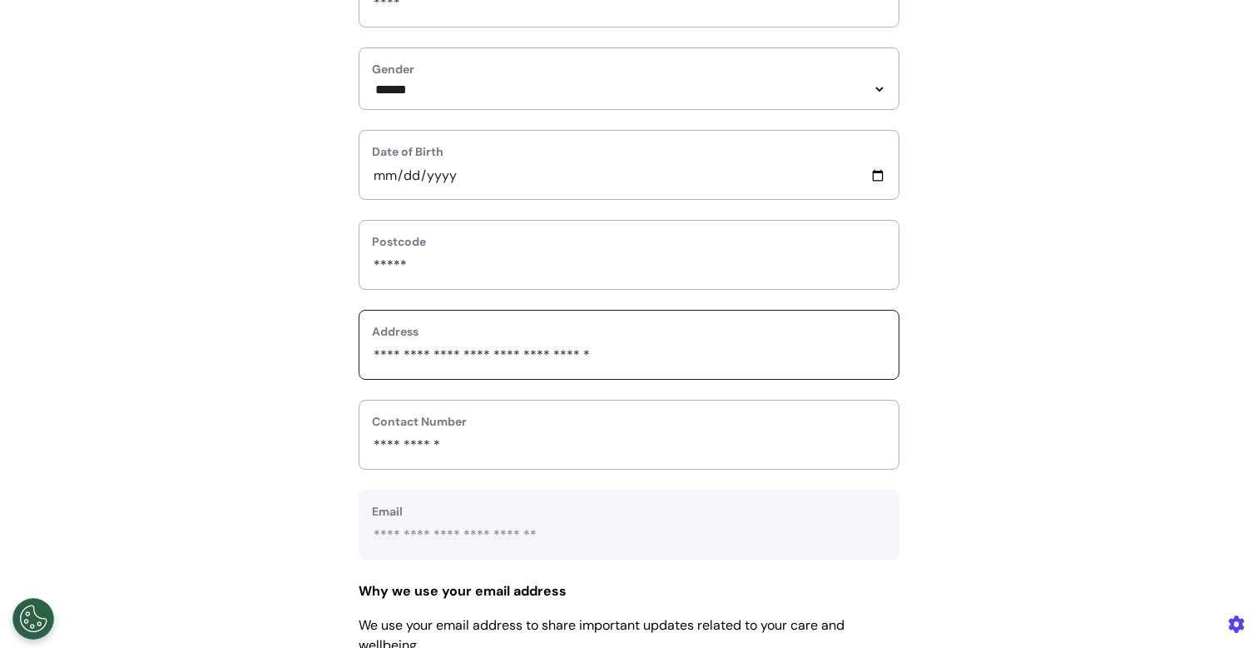
scroll to position [745, 0]
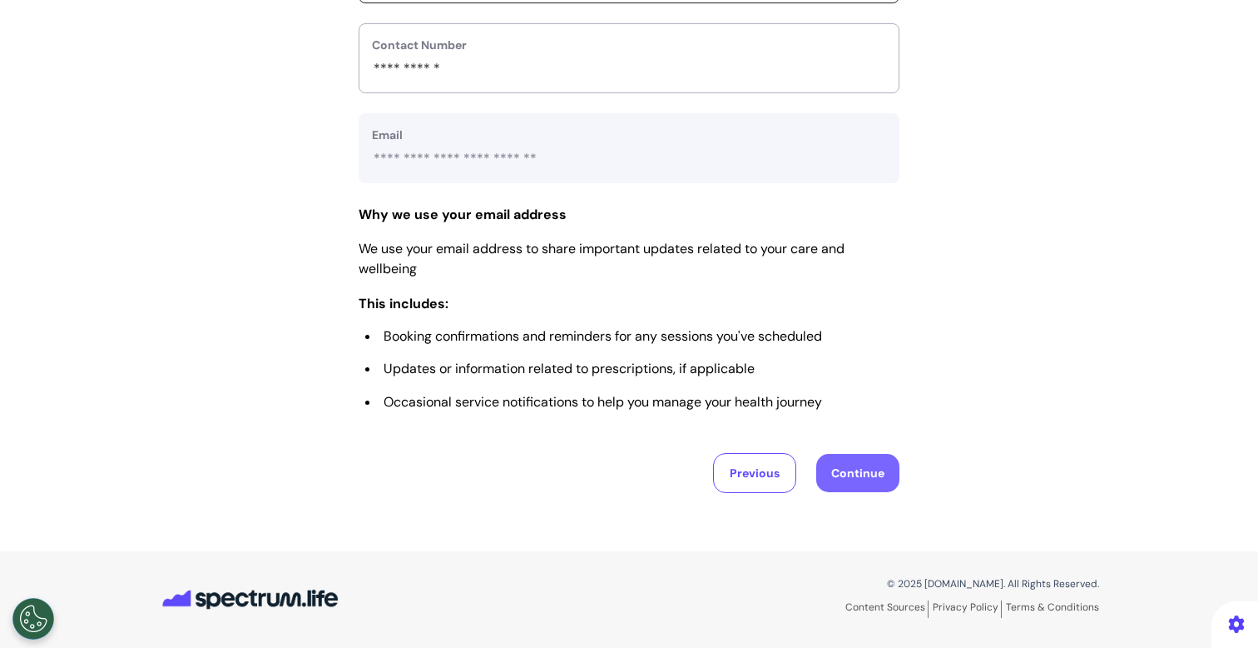
click at [841, 481] on button "Continue" at bounding box center [857, 473] width 83 height 38
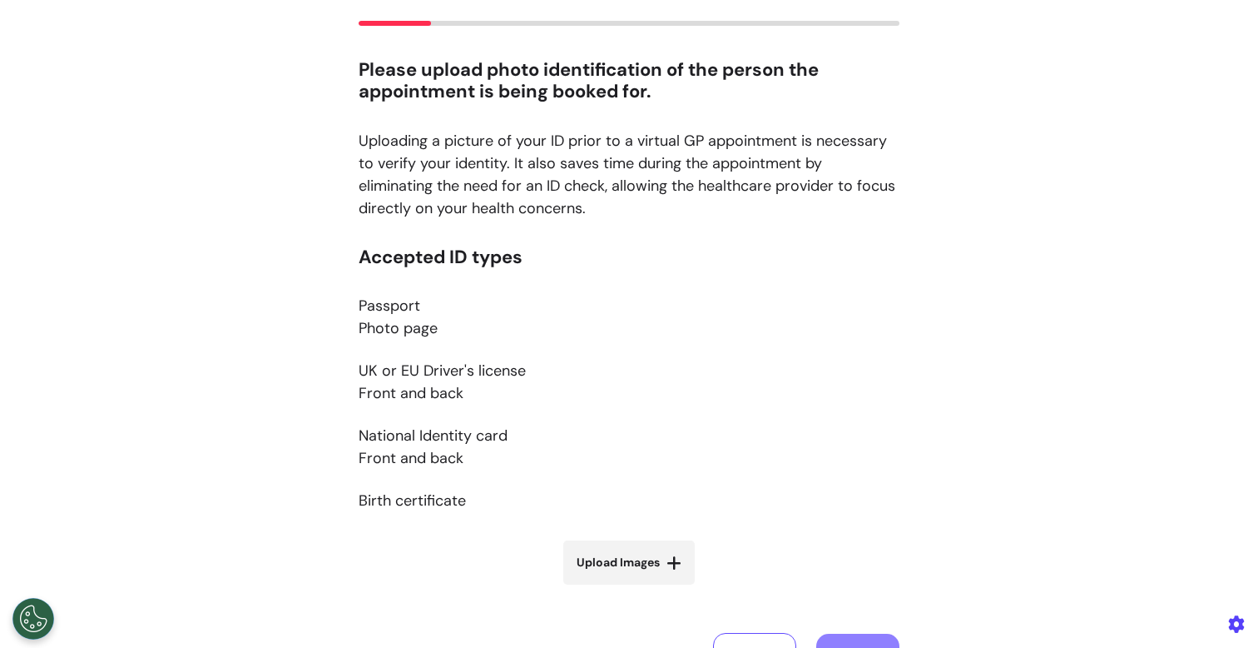
scroll to position [214, 0]
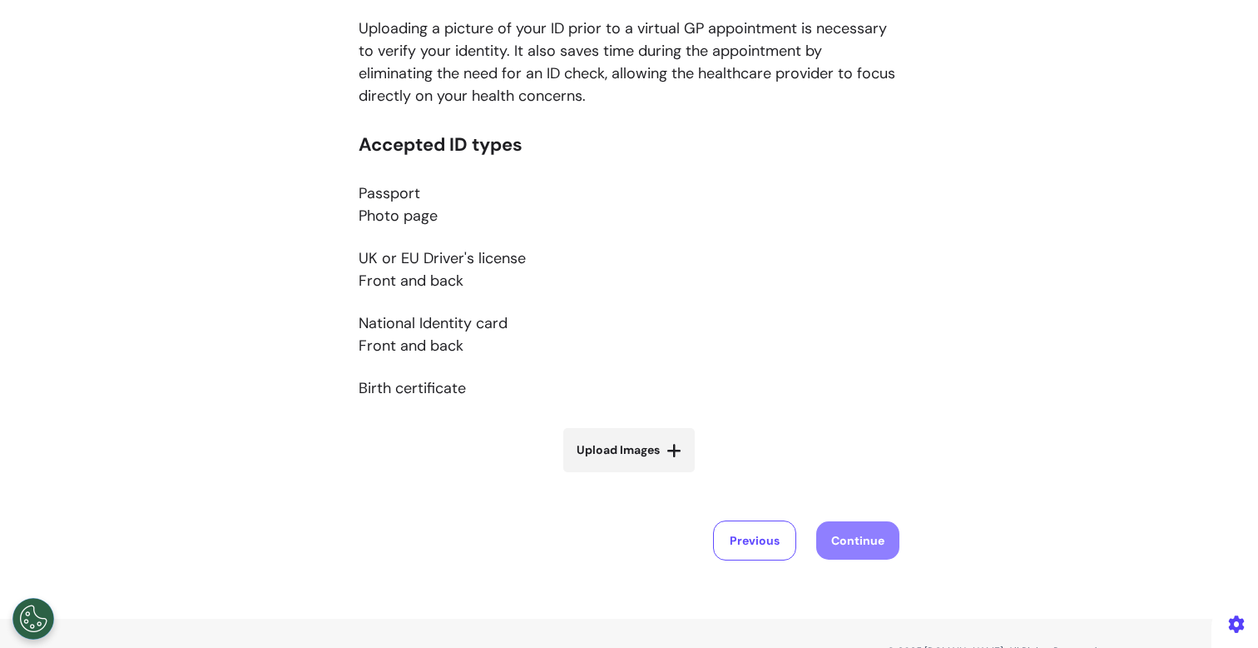
click at [628, 450] on span "Upload Images" at bounding box center [618, 449] width 83 height 17
click at [628, 476] on input "Upload Images" at bounding box center [629, 484] width 198 height 17
type input "**********"
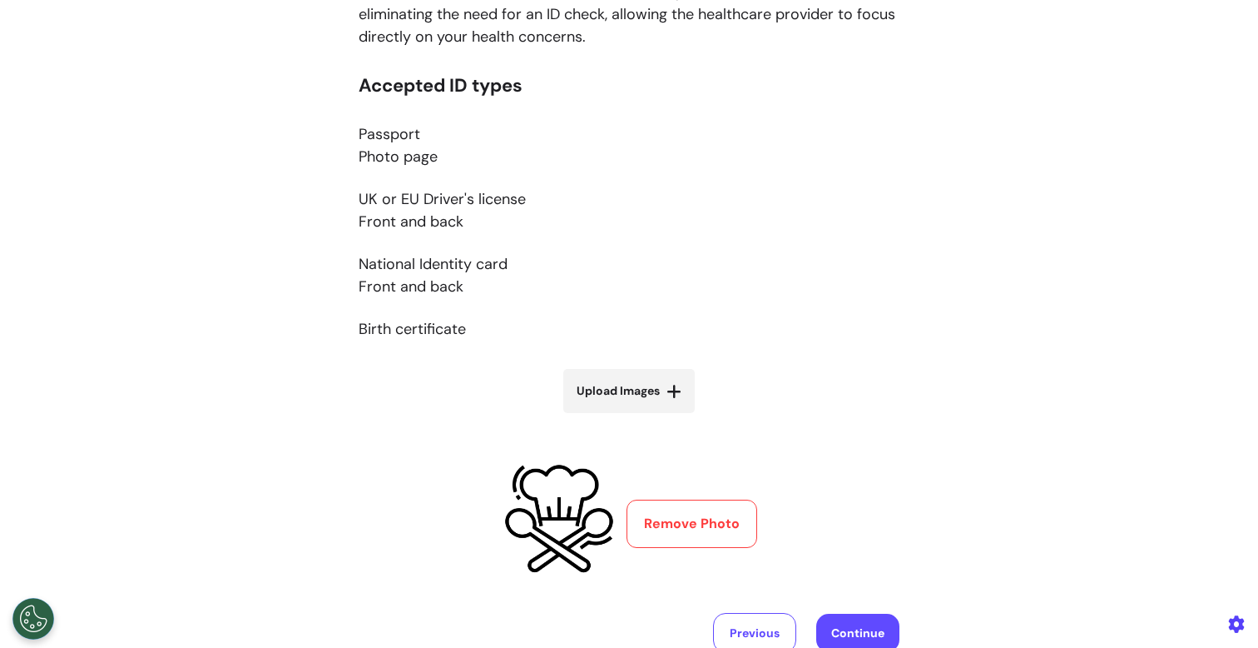
scroll to position [433, 0]
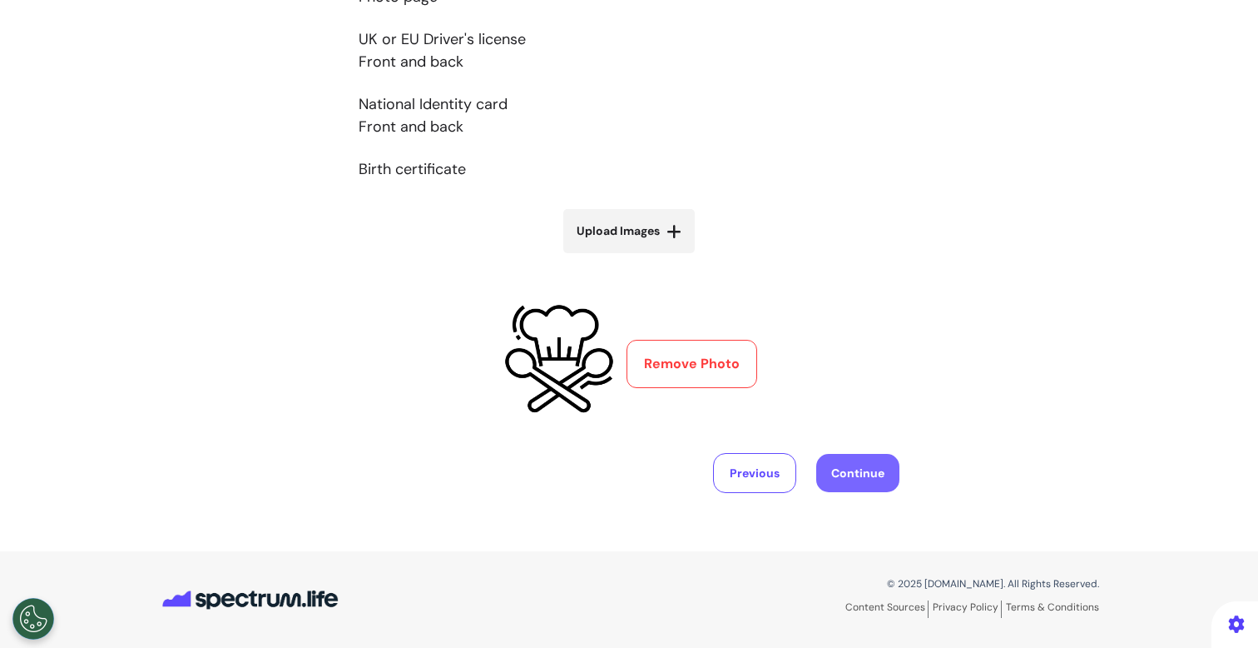
click at [867, 472] on button "Continue" at bounding box center [857, 473] width 83 height 38
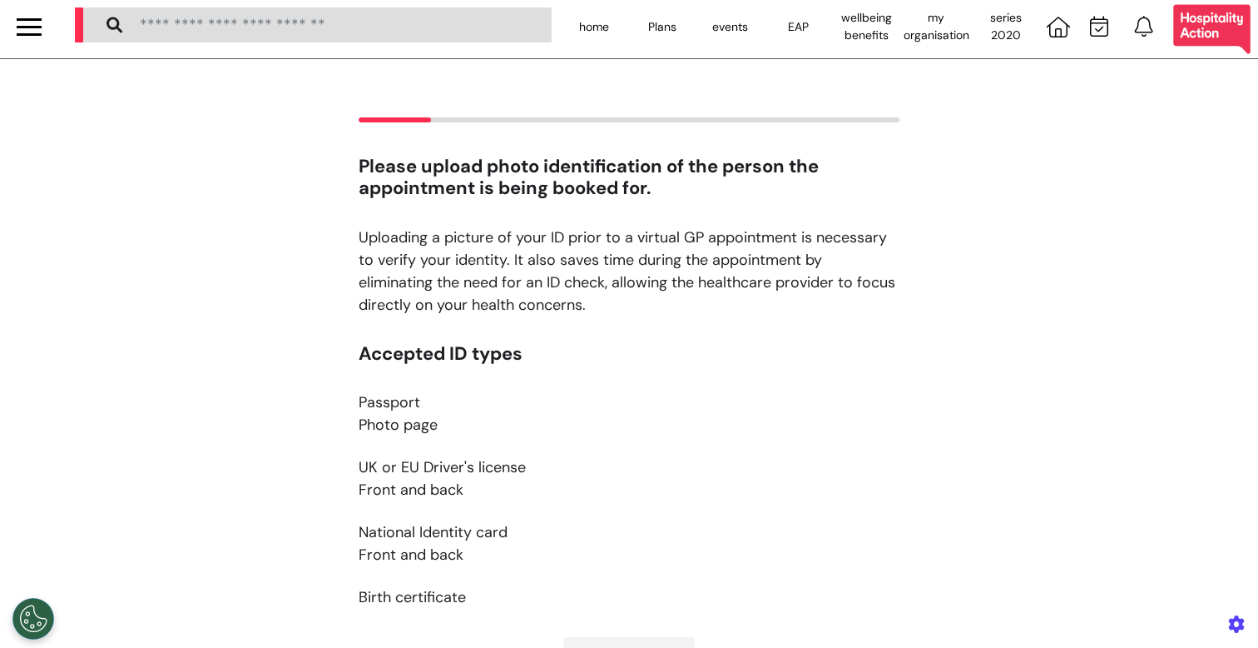
scroll to position [0, 0]
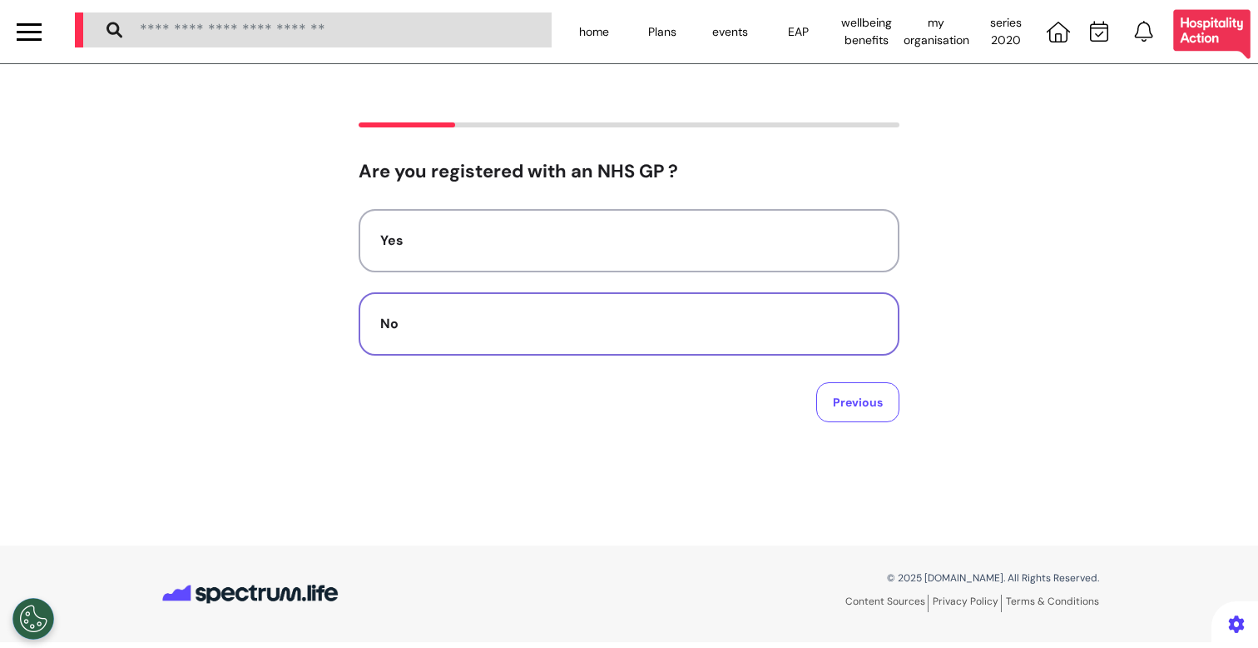
click at [509, 328] on div "No" at bounding box center [629, 324] width 498 height 20
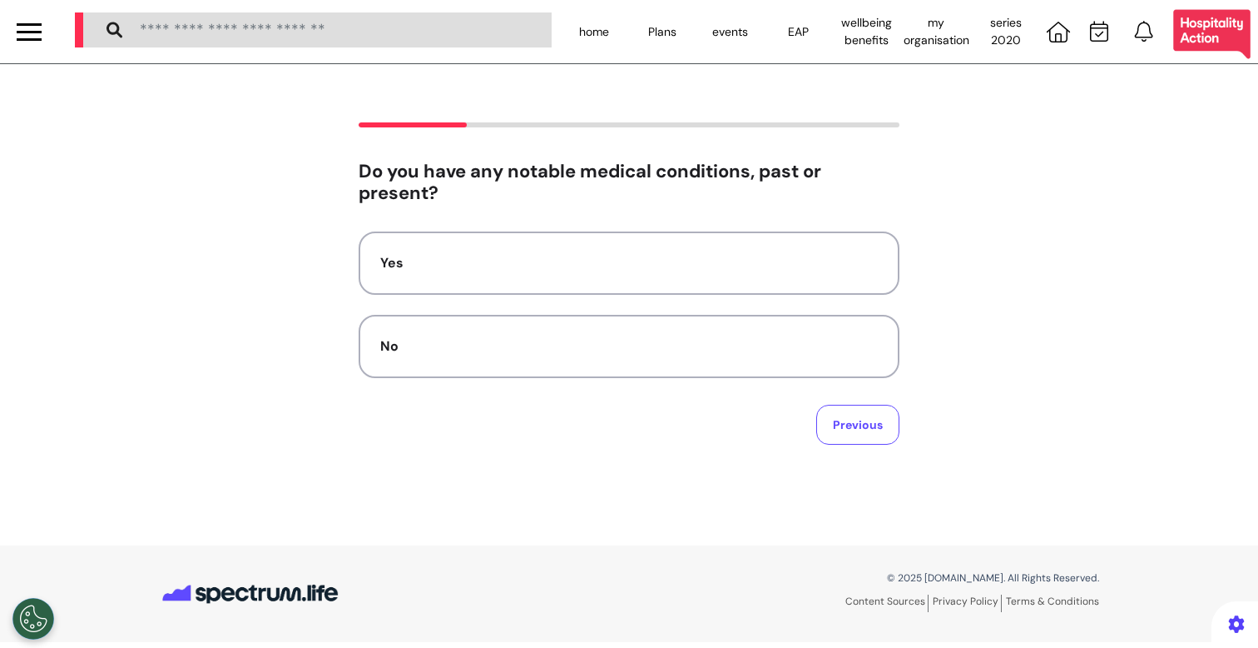
click at [31, 45] on div at bounding box center [29, 31] width 58 height 63
click at [36, 28] on div at bounding box center [29, 31] width 25 height 27
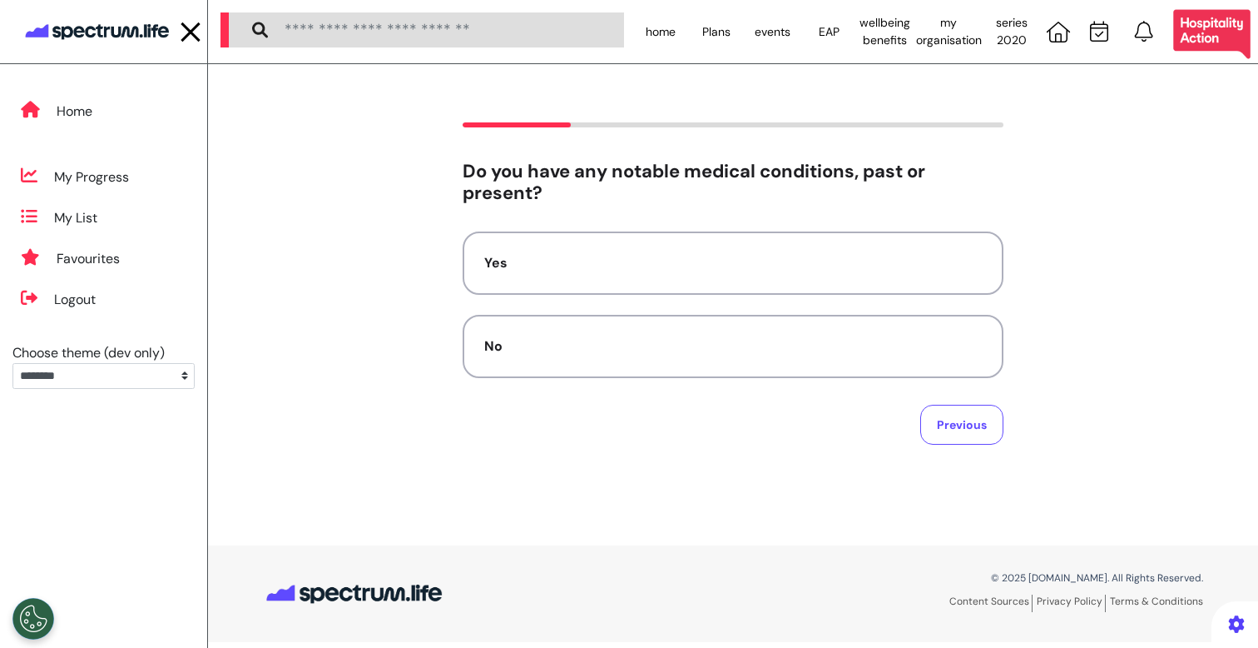
click at [116, 16] on img at bounding box center [97, 32] width 150 height 32
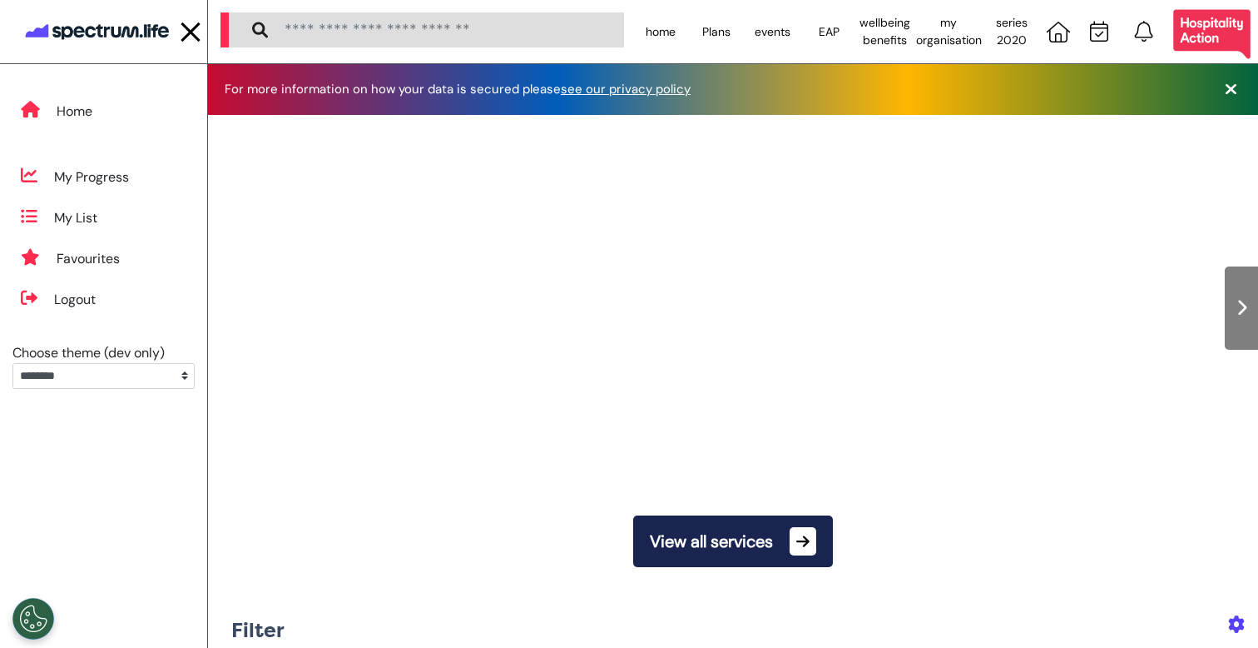
scroll to position [0, 628]
